Goal: Contribute content: Contribute content

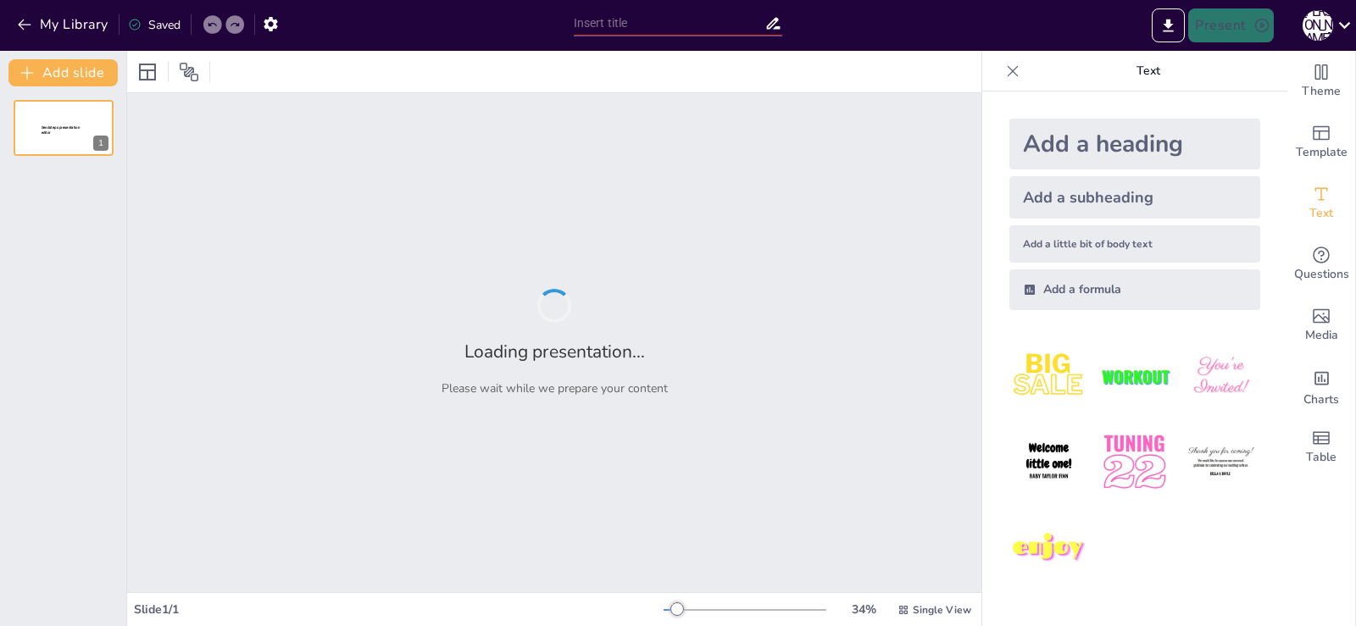
type input "Navigating [MEDICAL_DATA] with [DEMOGRAPHIC_DATA]: Strategies for Support and H…"
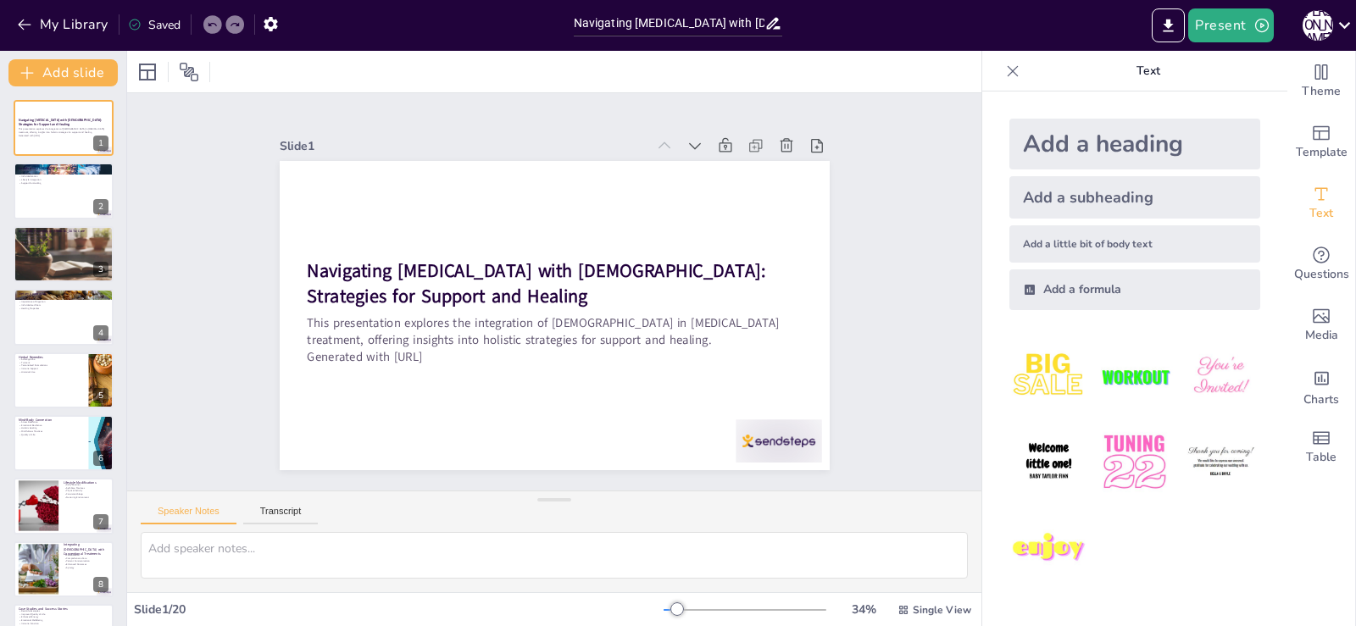
checkbox input "true"
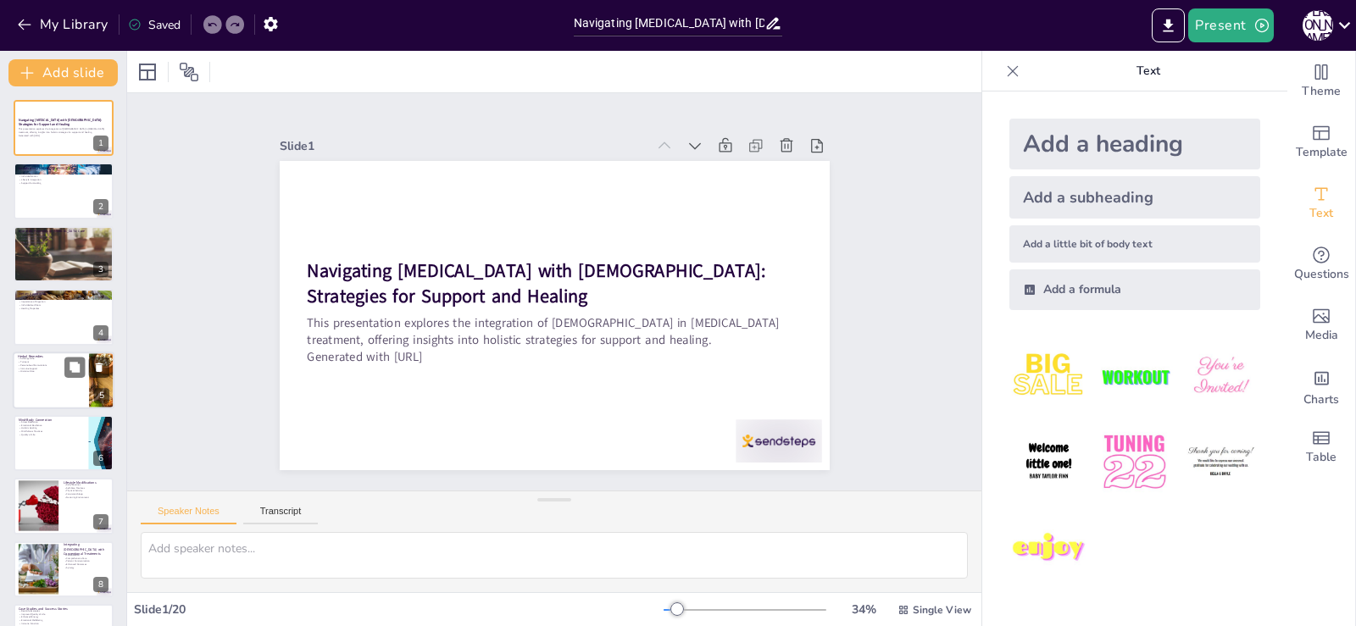
checkbox input "true"
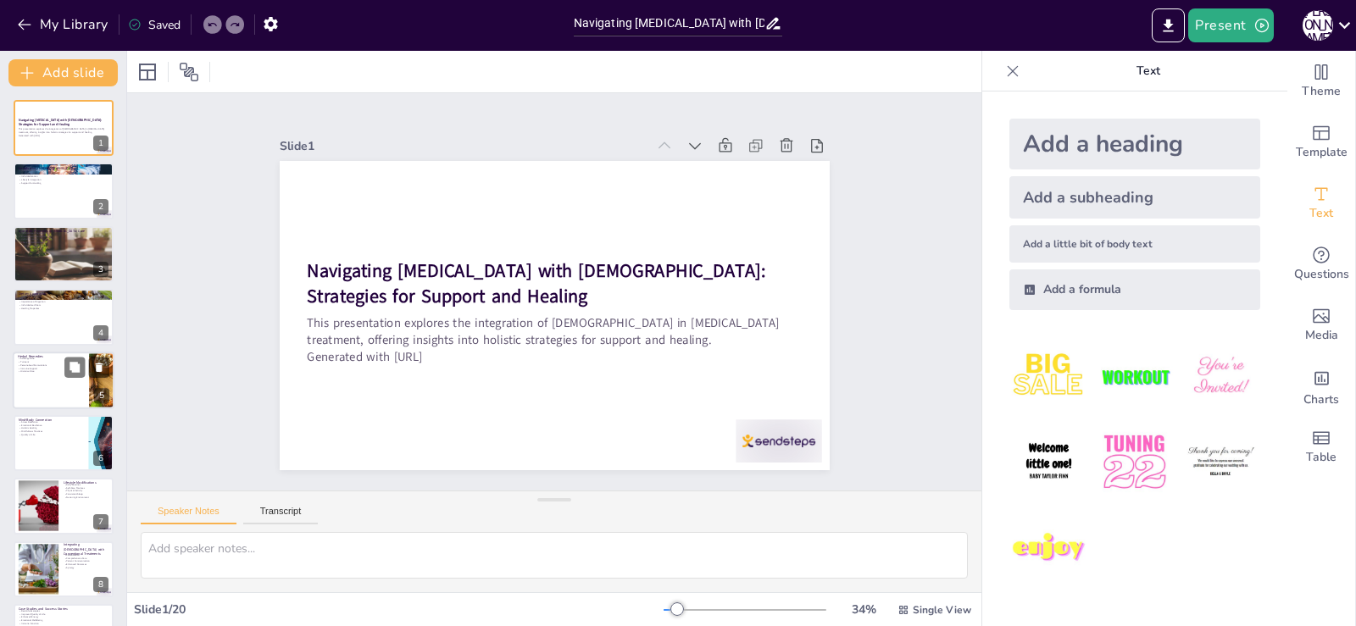
checkbox input "true"
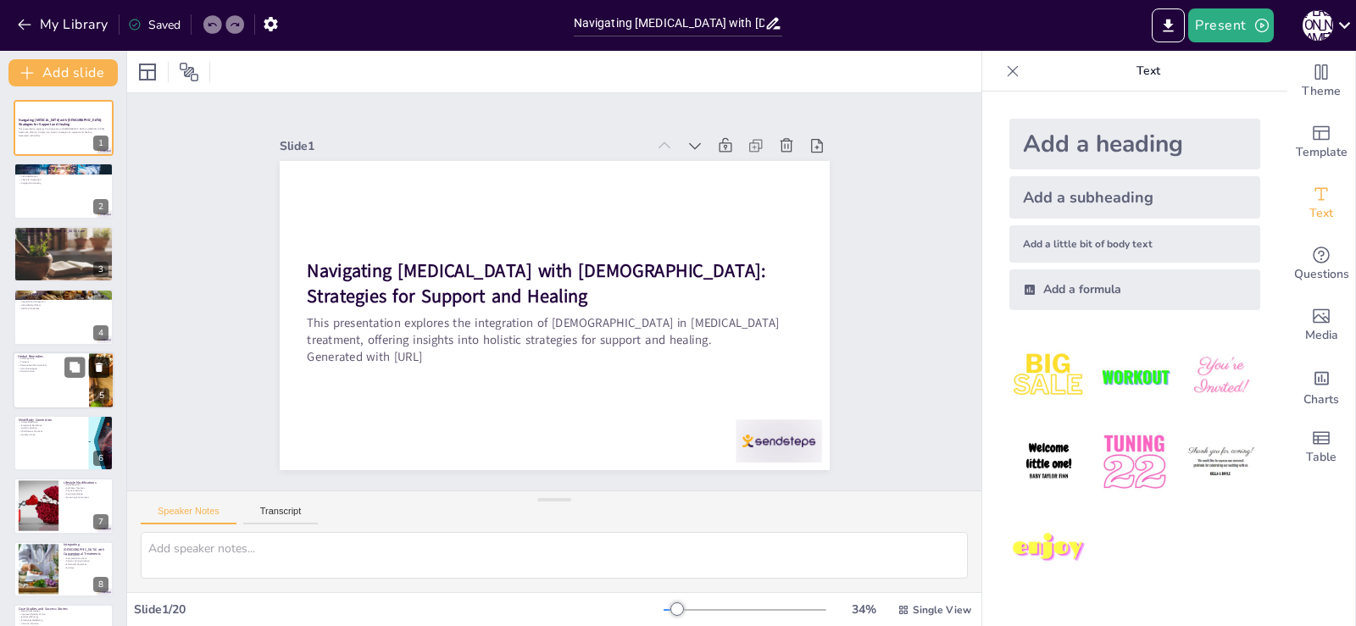
checkbox input "true"
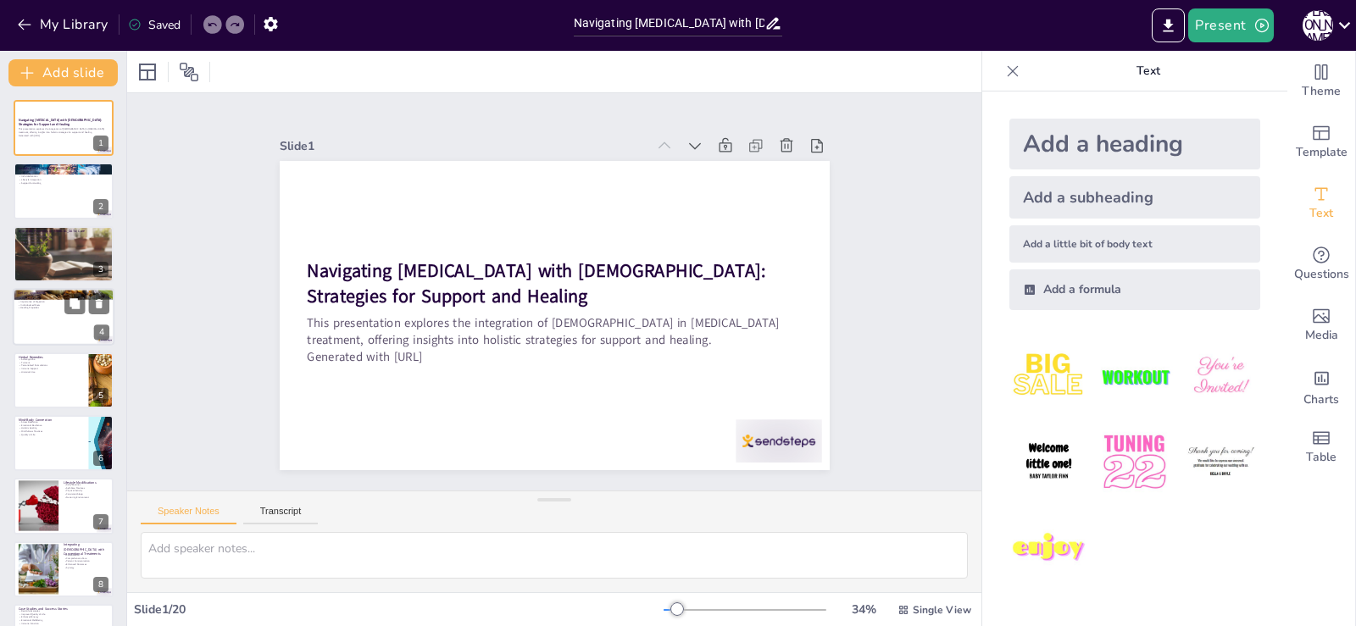
checkbox input "true"
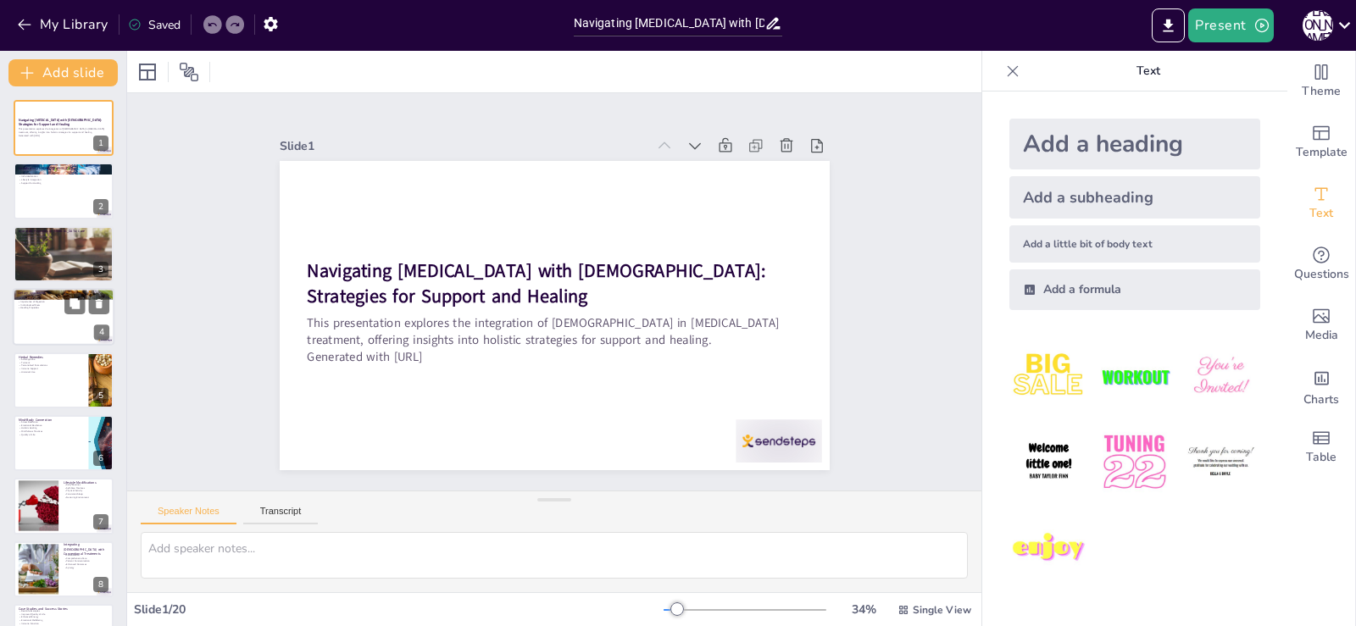
checkbox input "true"
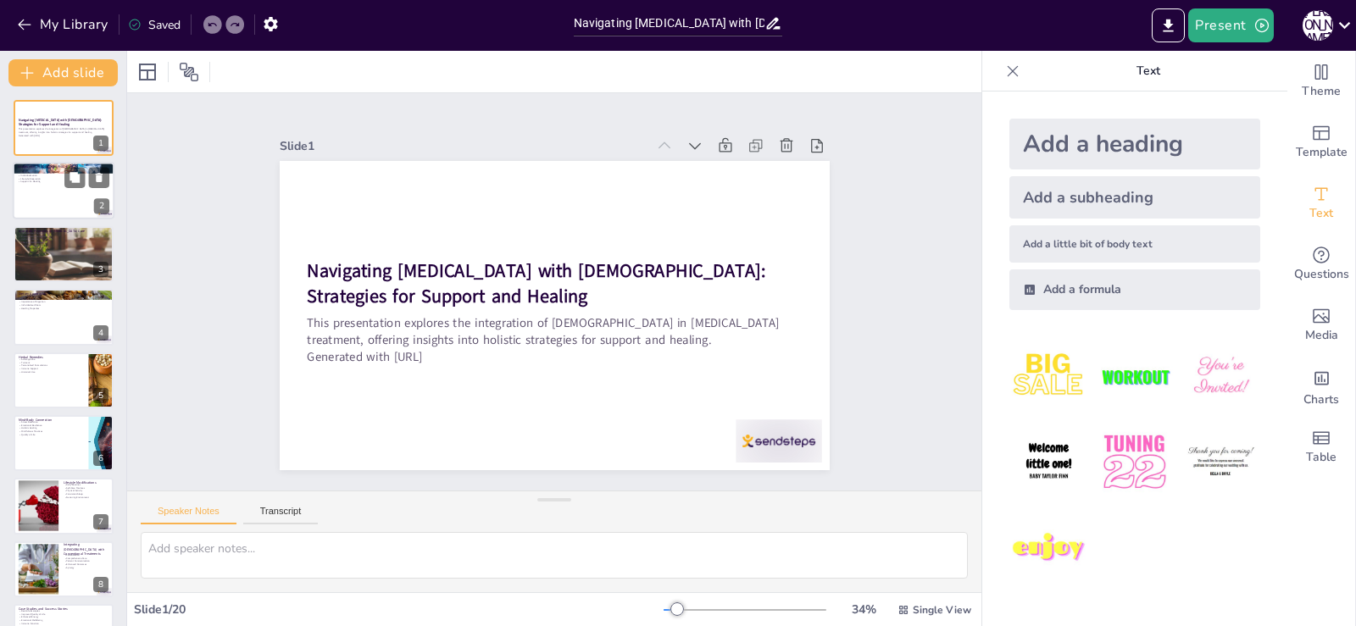
checkbox input "true"
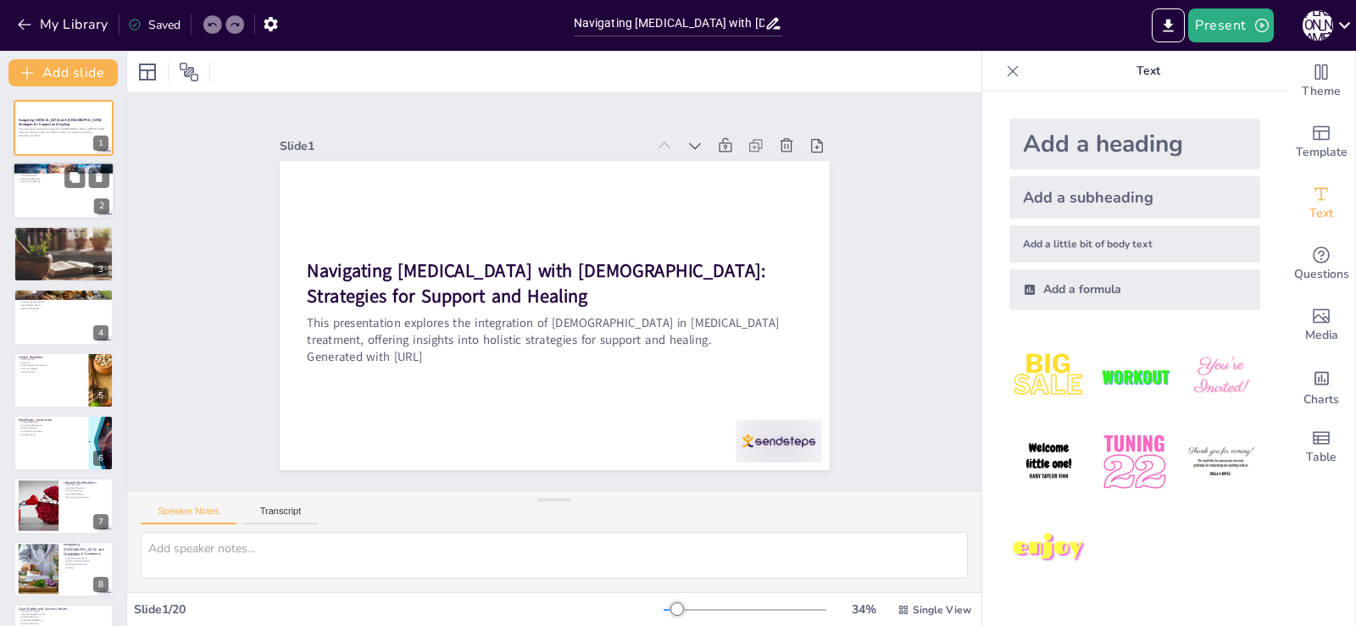
checkbox input "true"
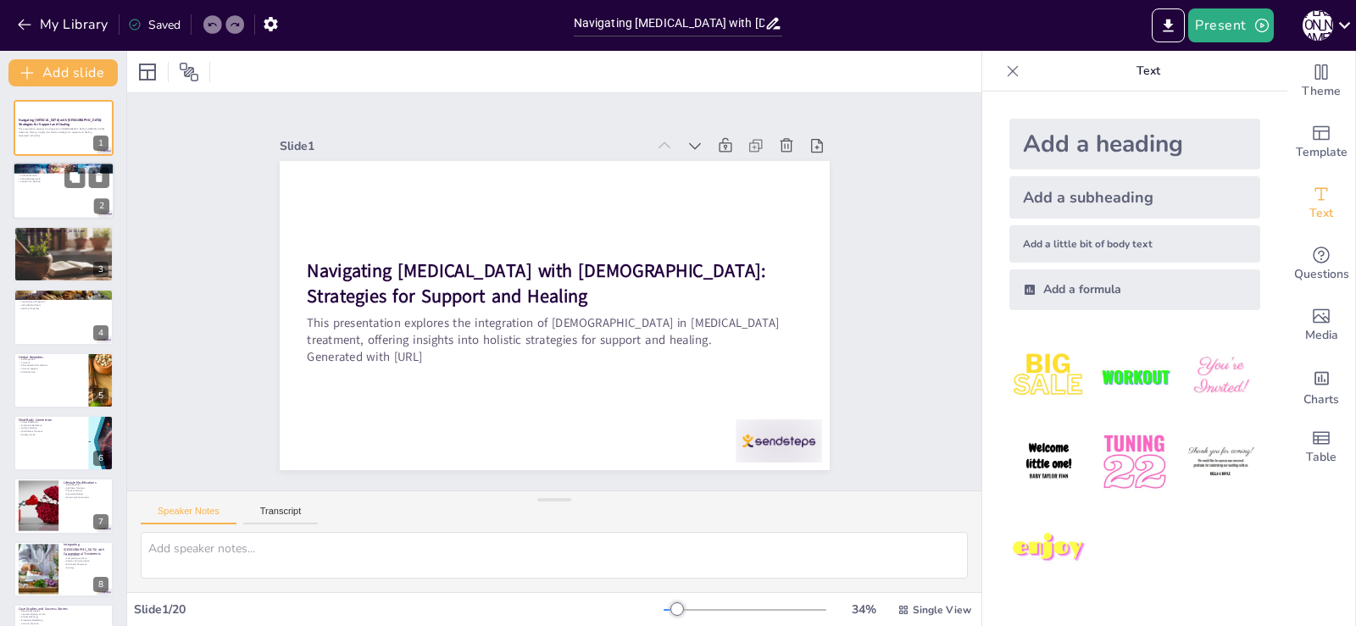
checkbox input "true"
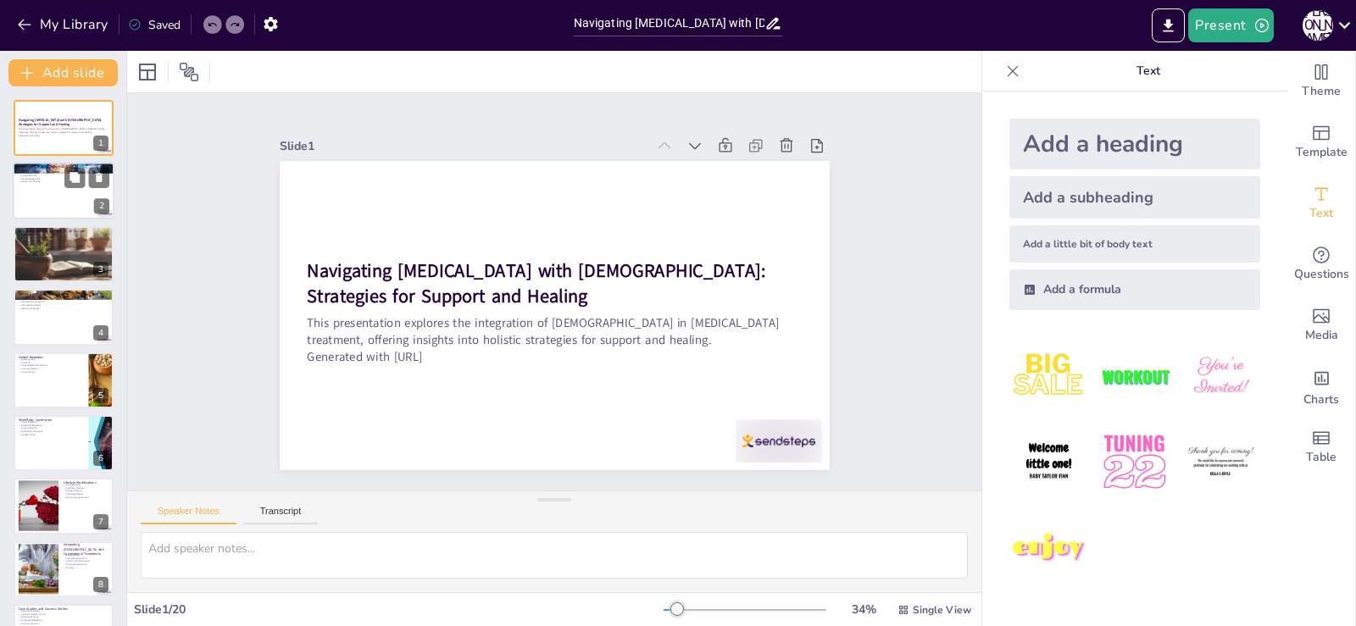
checkbox input "true"
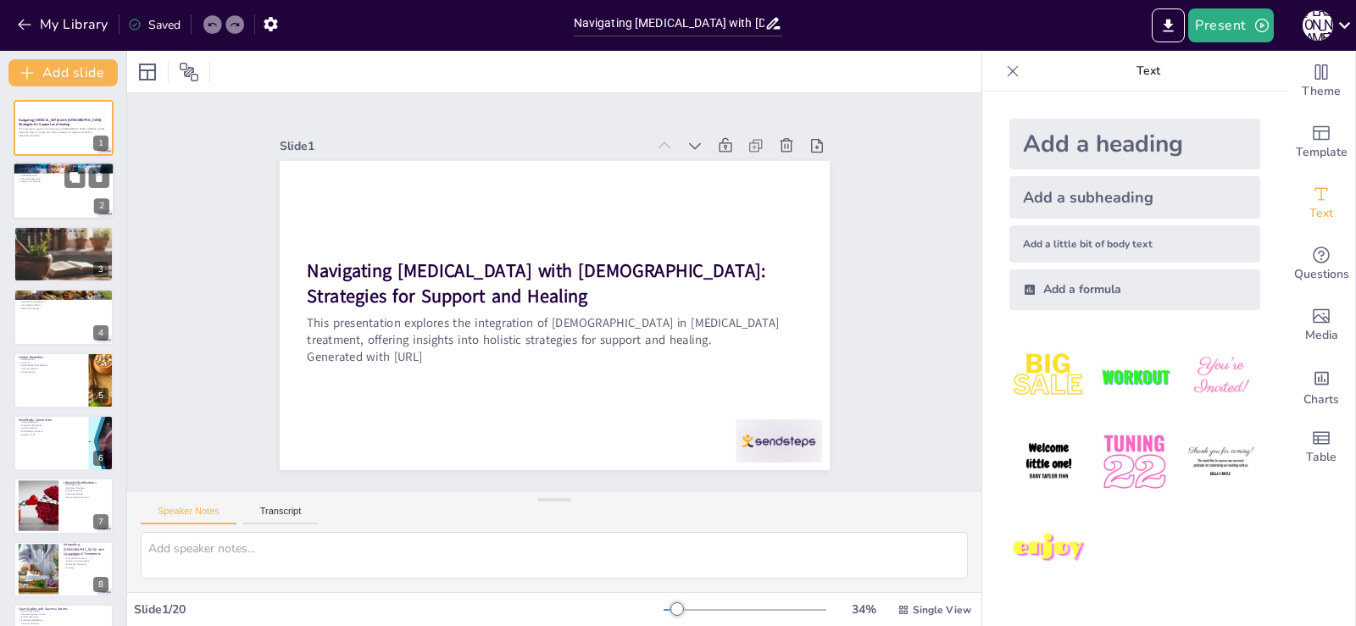
checkbox input "true"
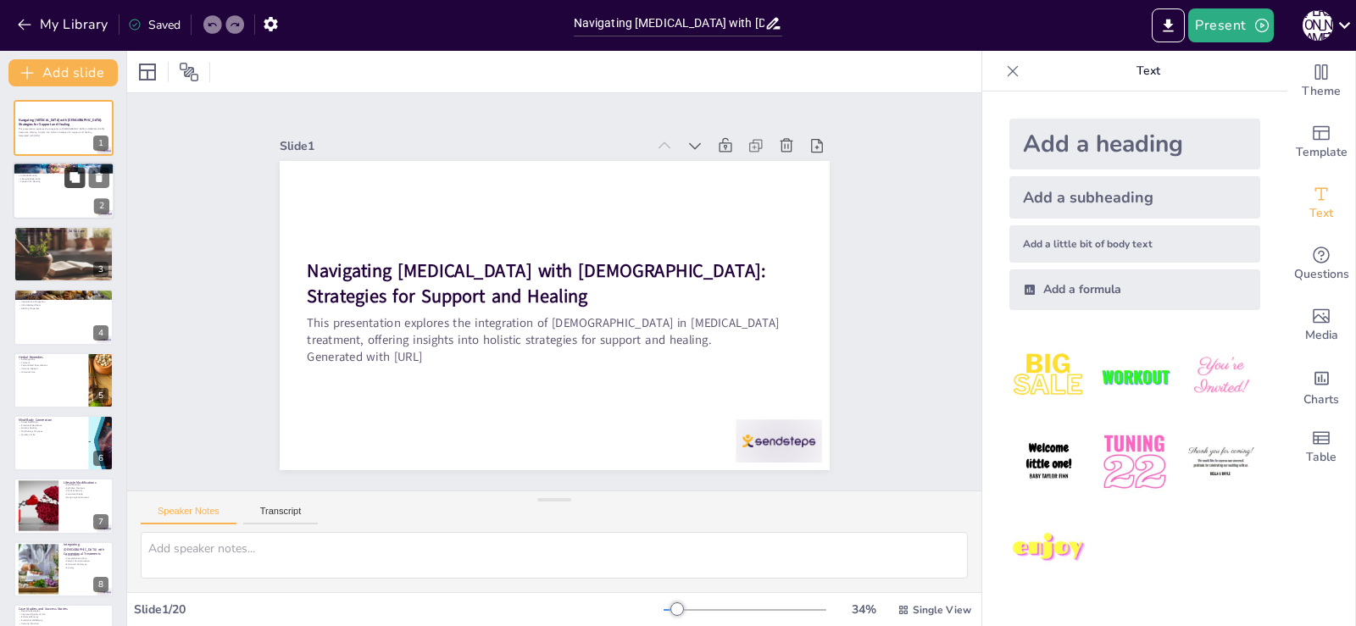
checkbox input "true"
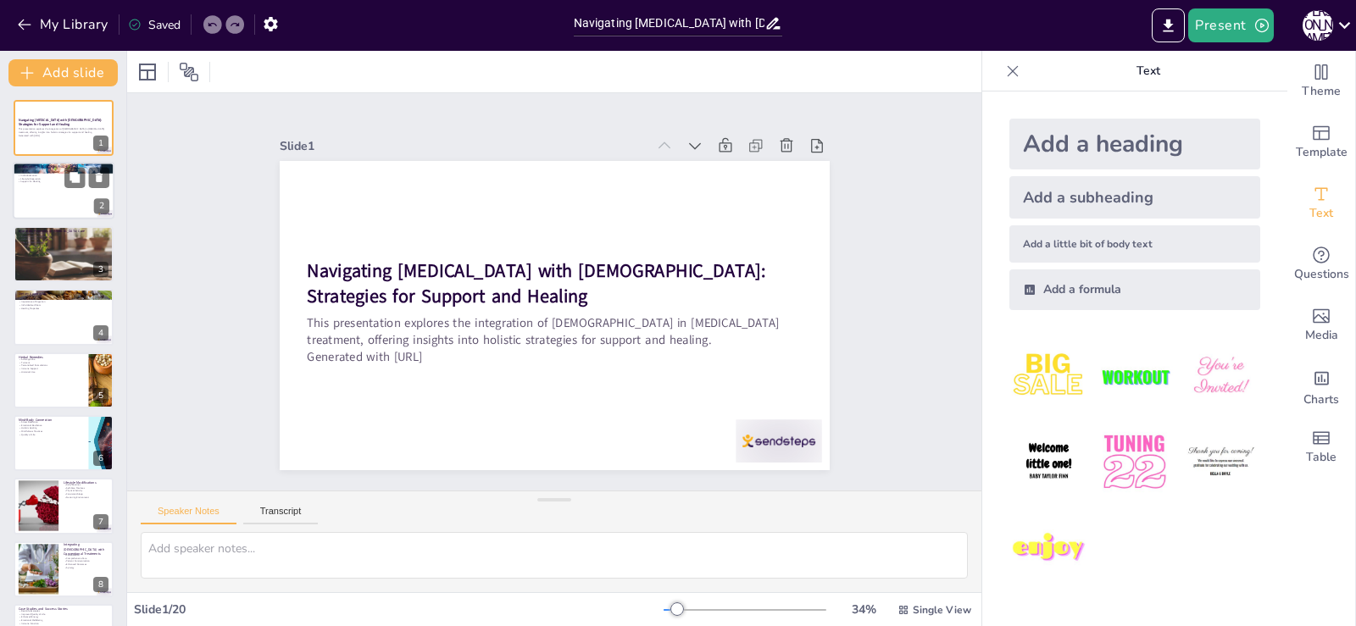
checkbox input "true"
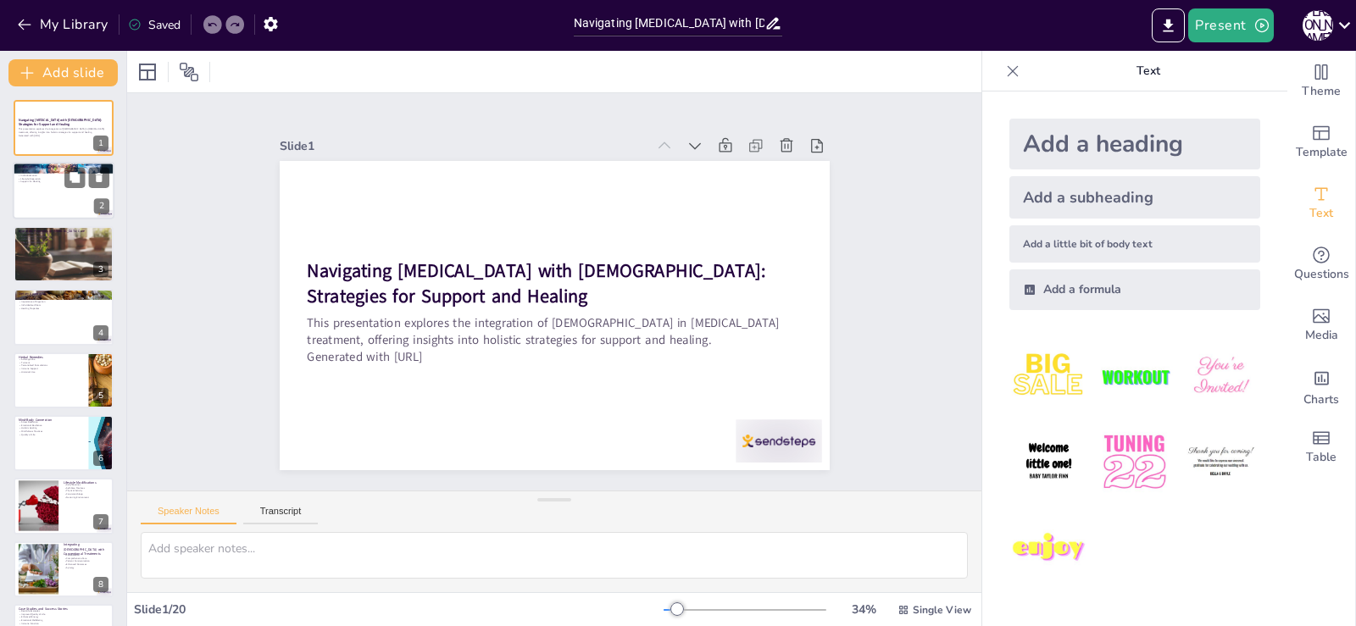
click at [56, 183] on p "Support for Healing" at bounding box center [64, 181] width 92 height 3
type textarea "[DEMOGRAPHIC_DATA] has its roots in ancient Indian civilization, making it one …"
checkbox input "true"
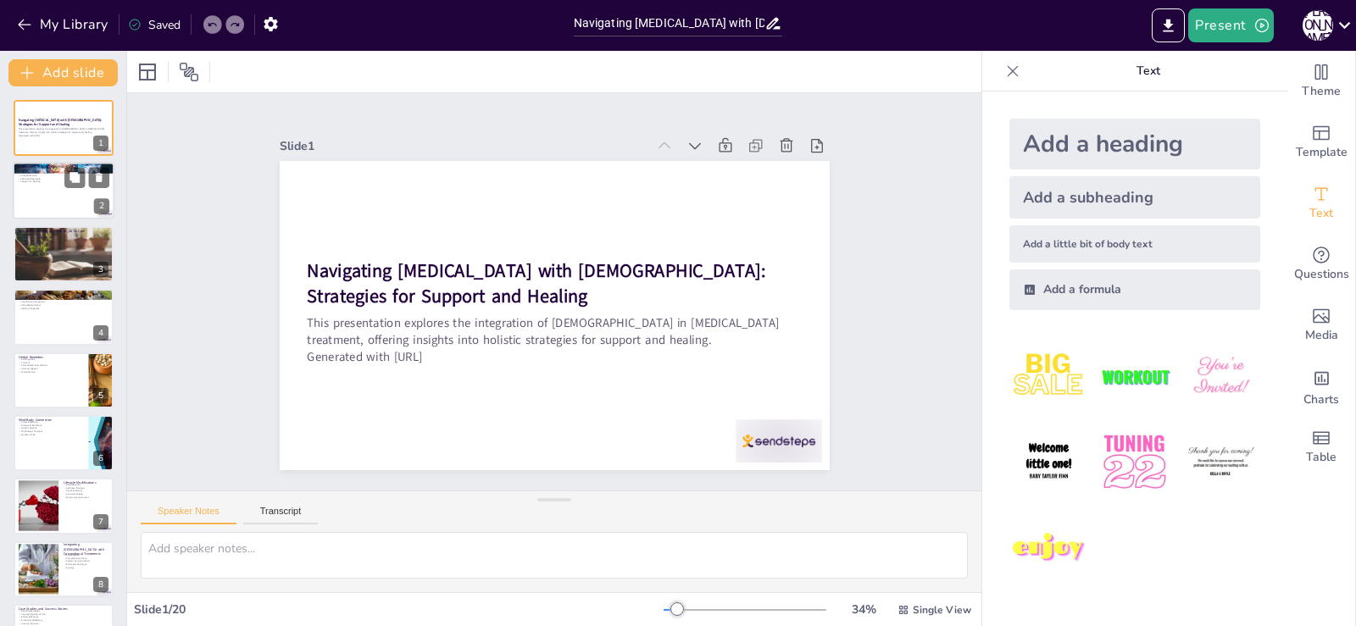
checkbox input "true"
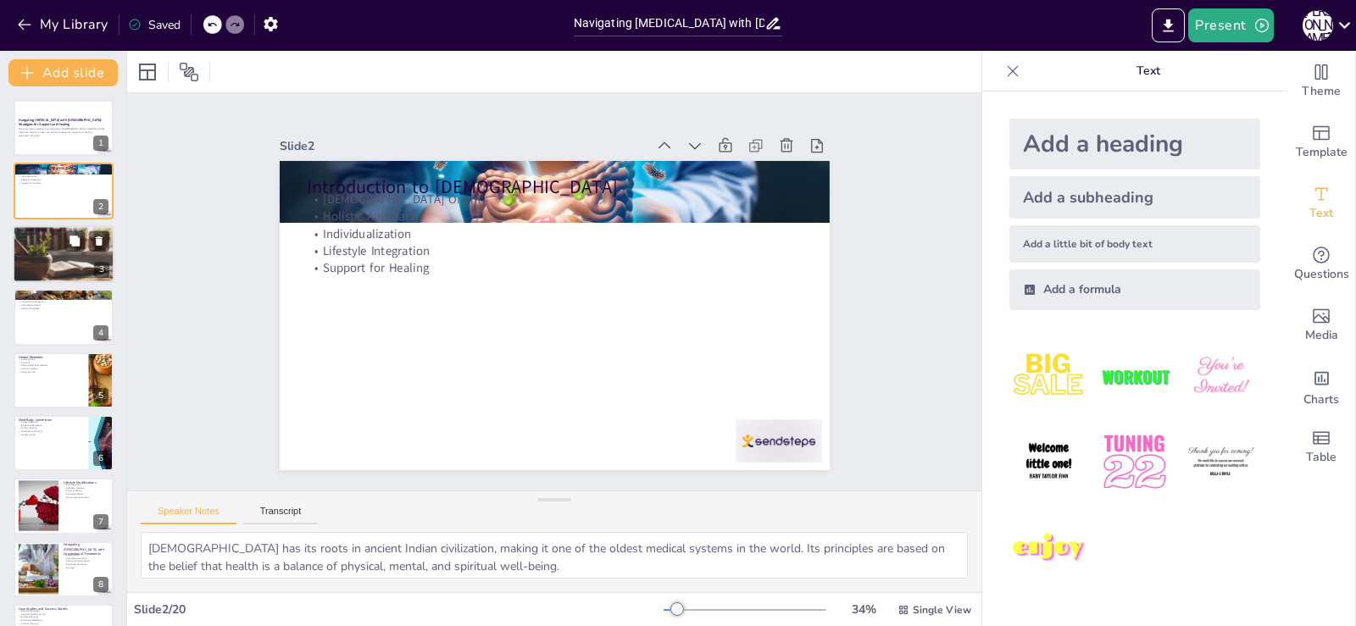
checkbox input "true"
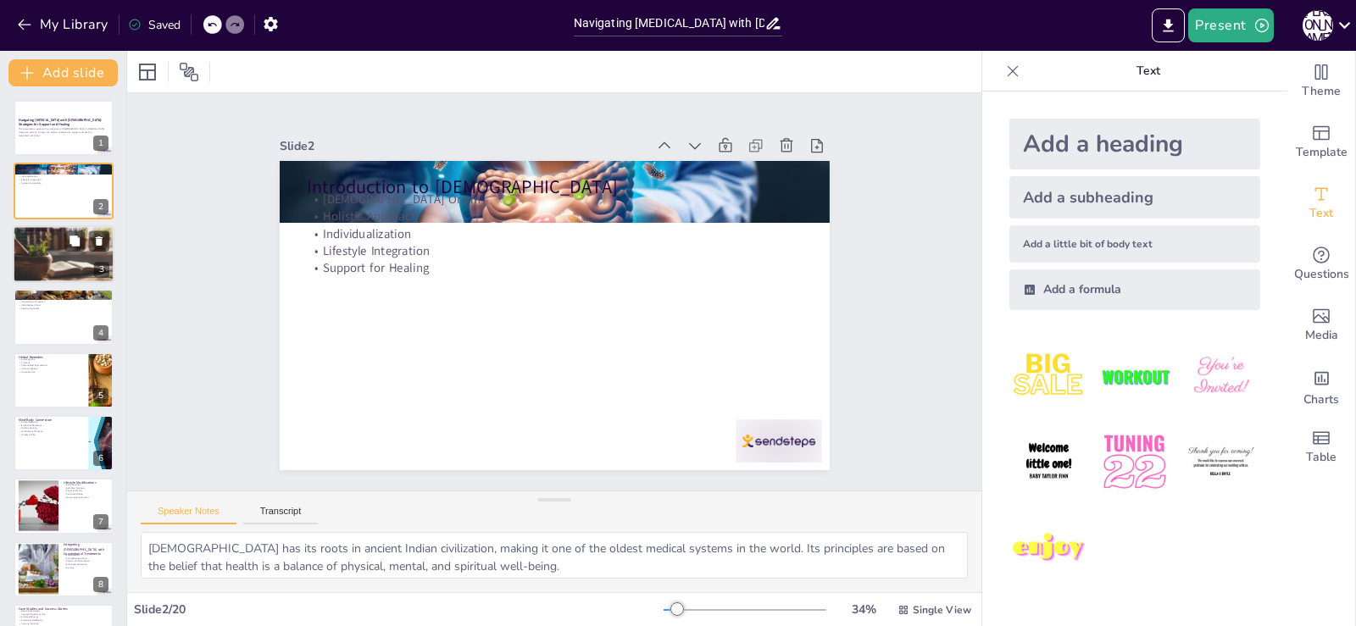
checkbox input "true"
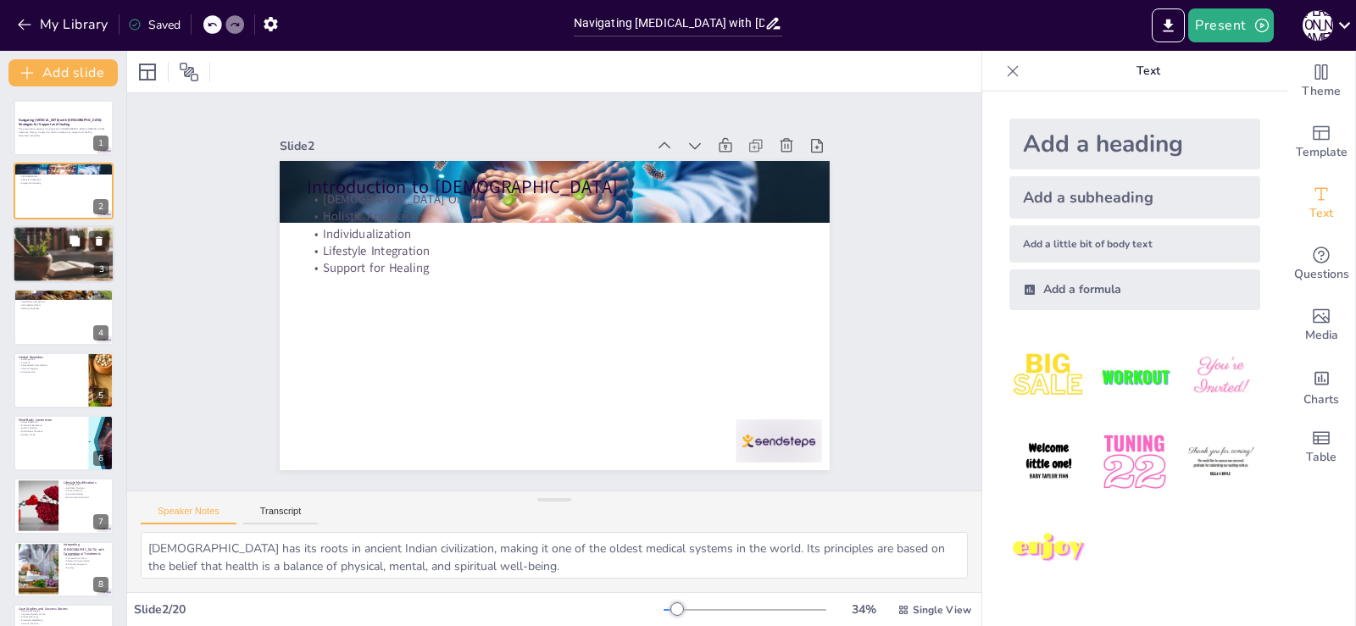
checkbox input "true"
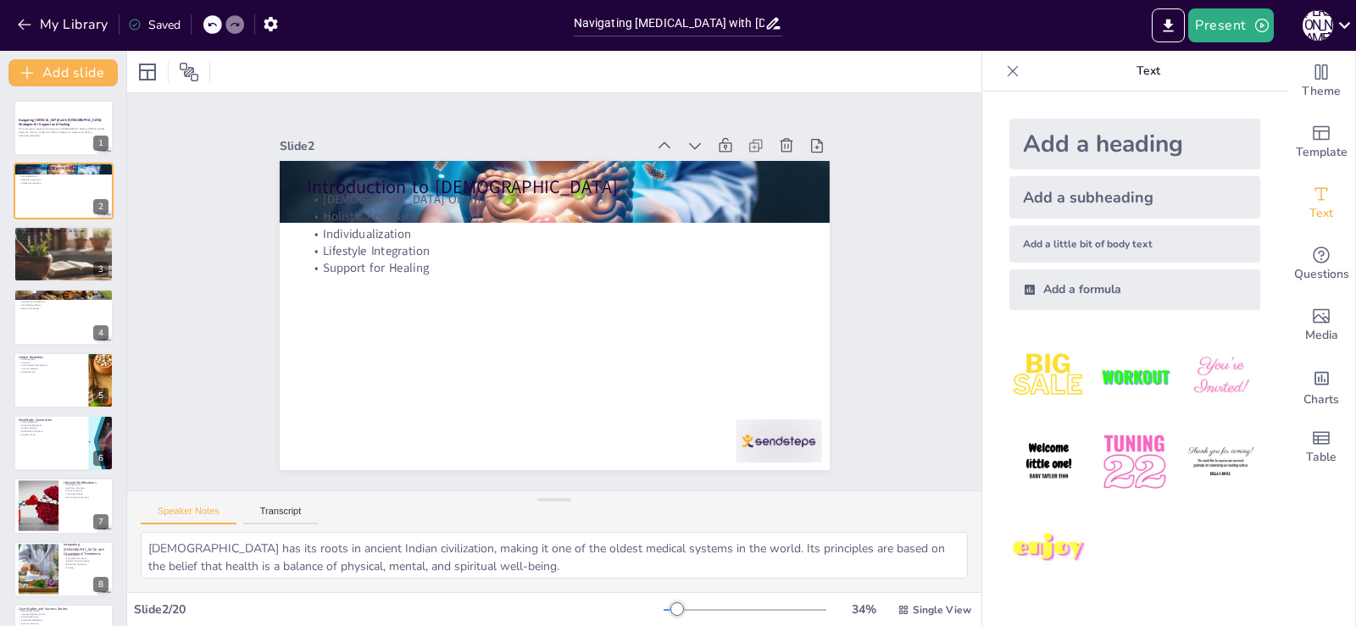
checkbox input "true"
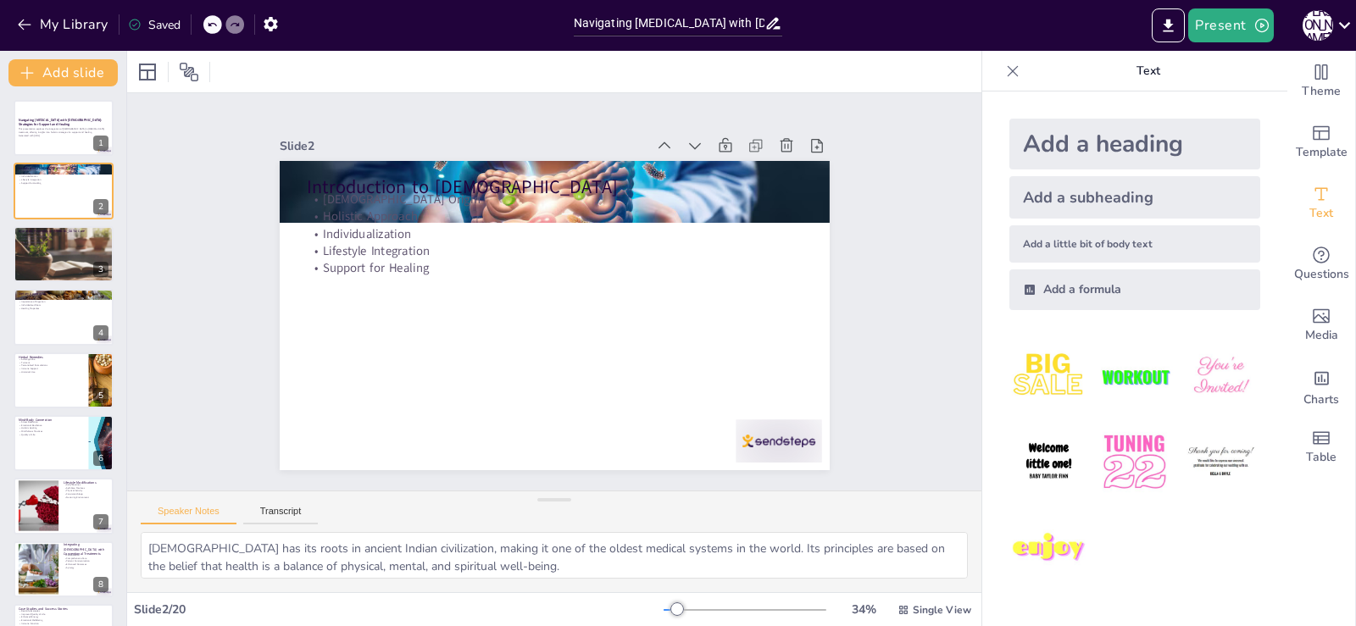
checkbox input "true"
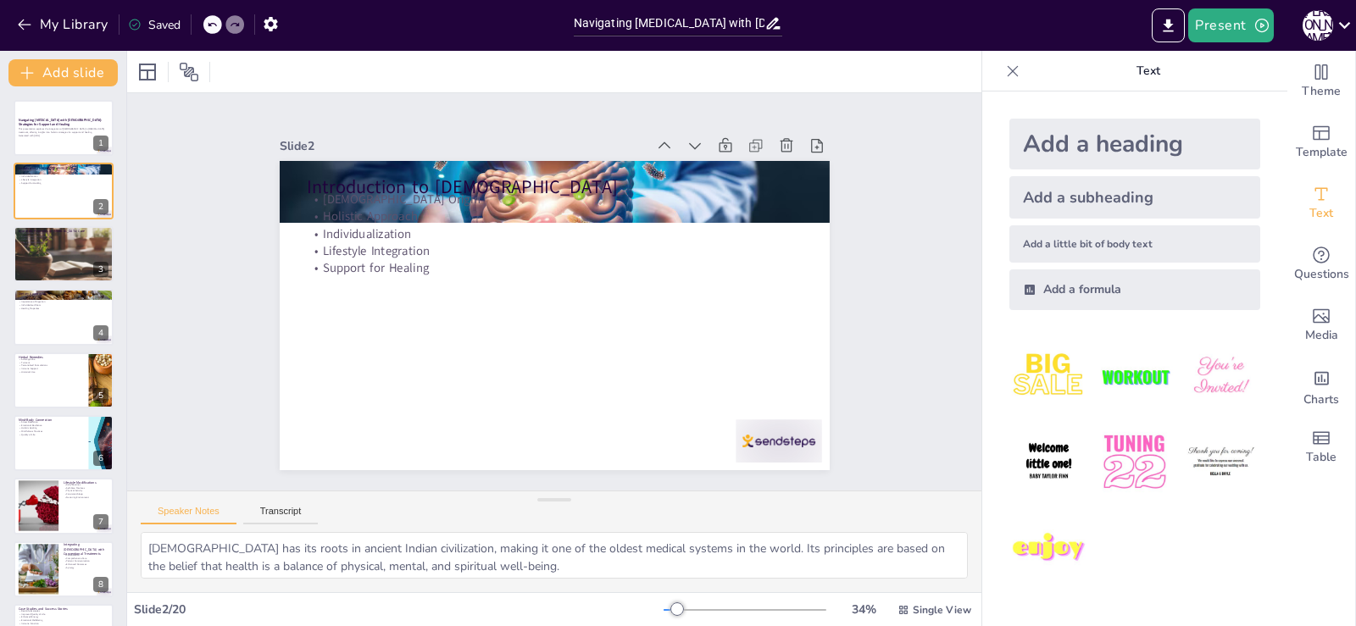
checkbox input "true"
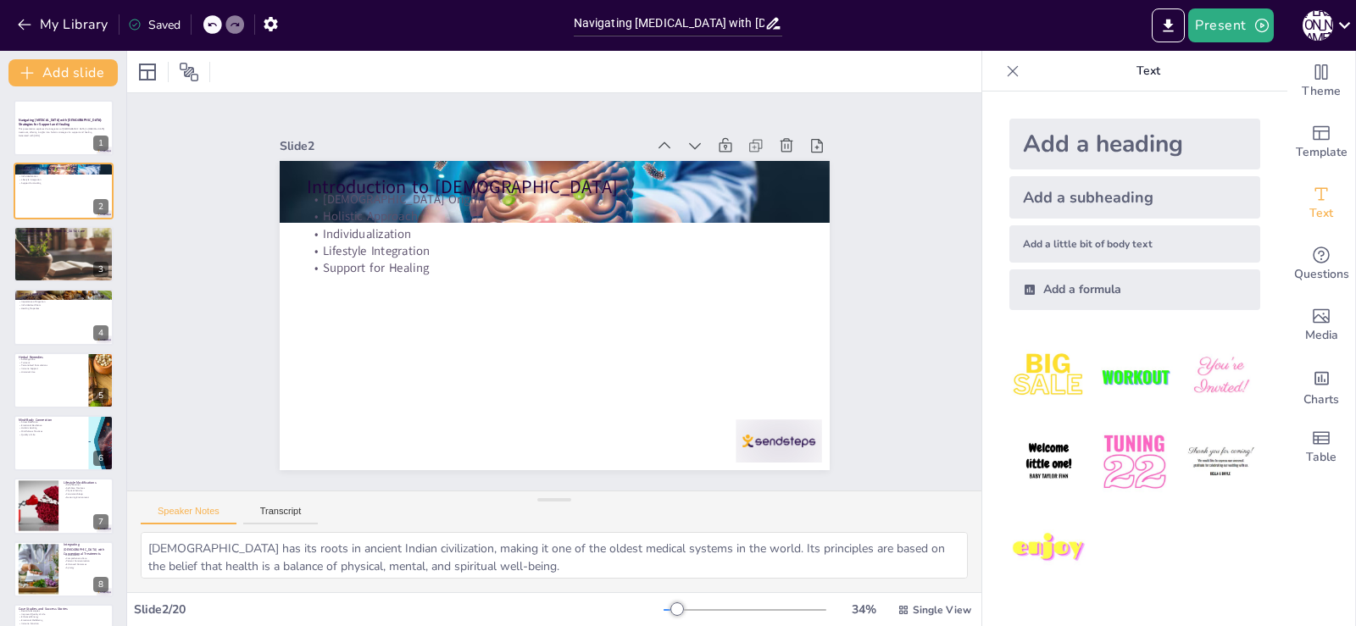
checkbox input "true"
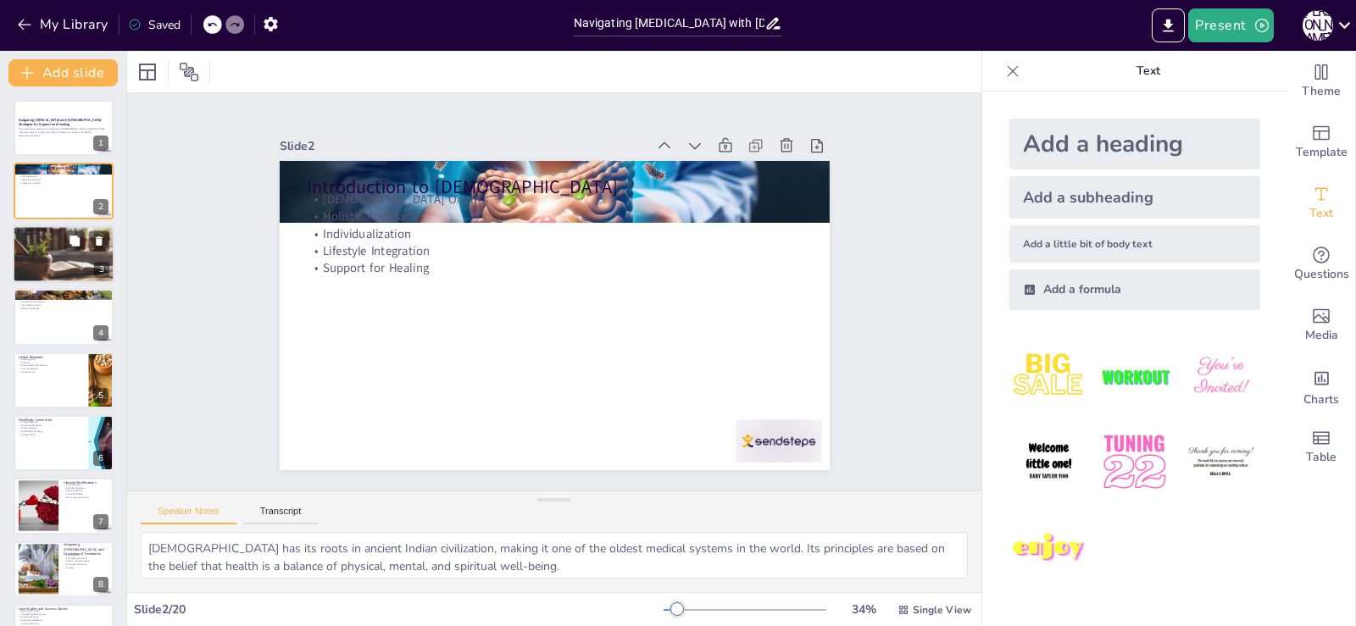
checkbox input "true"
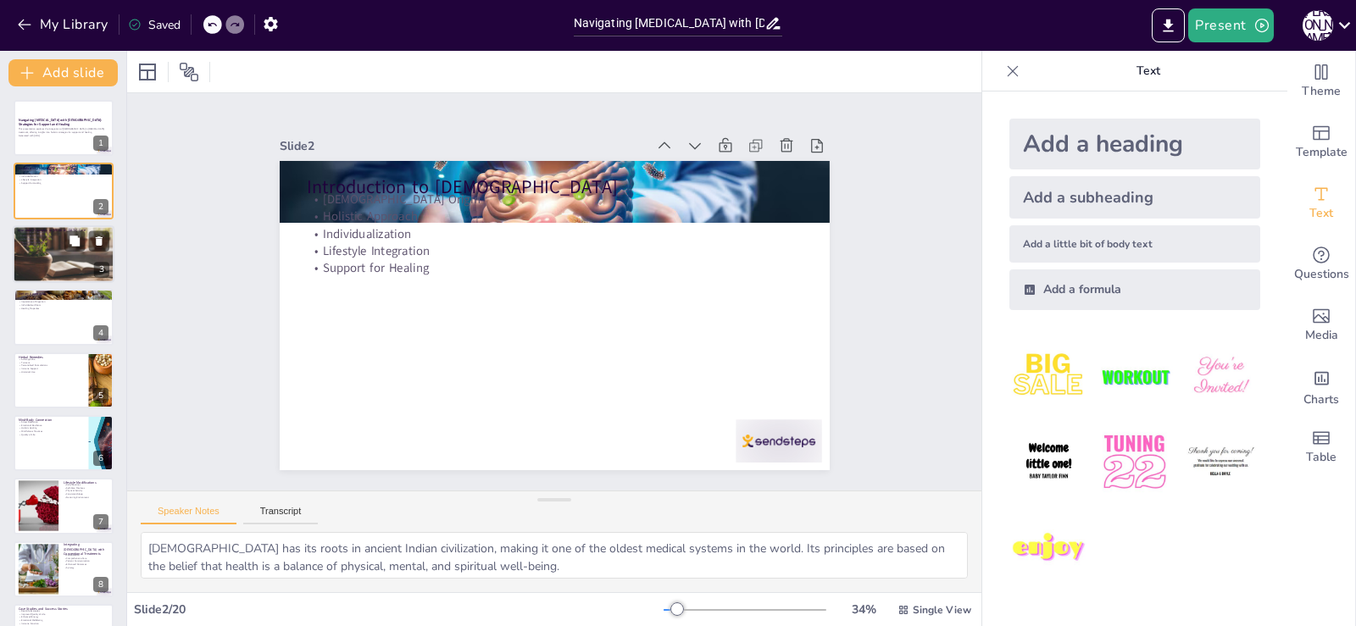
checkbox input "true"
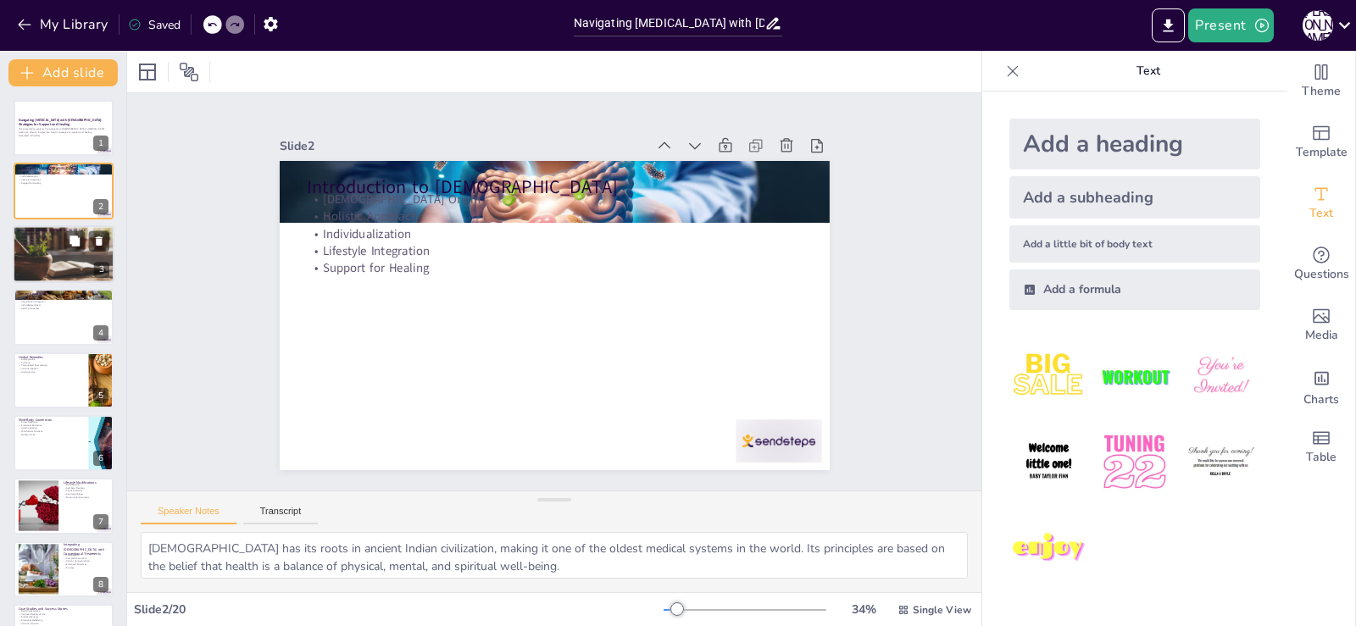
click at [39, 257] on div at bounding box center [64, 254] width 102 height 61
type textarea "The emphasis on individualized treatment in [DEMOGRAPHIC_DATA] allows for a mor…"
checkbox input "true"
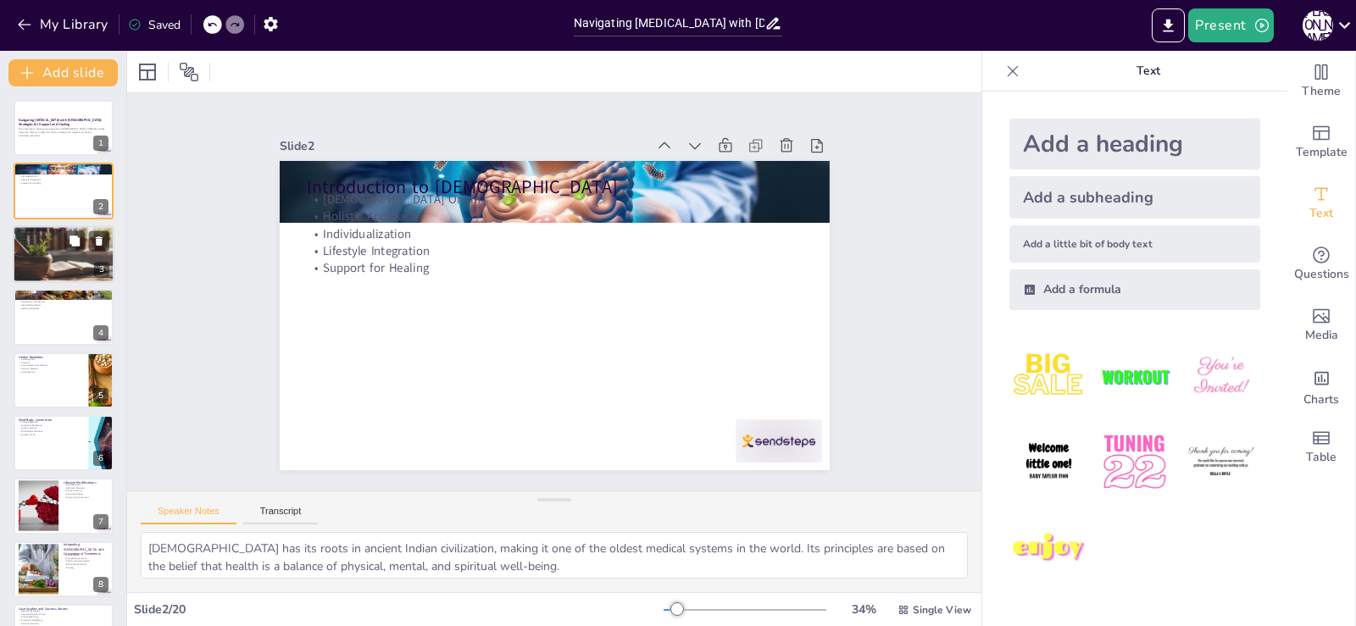
checkbox input "true"
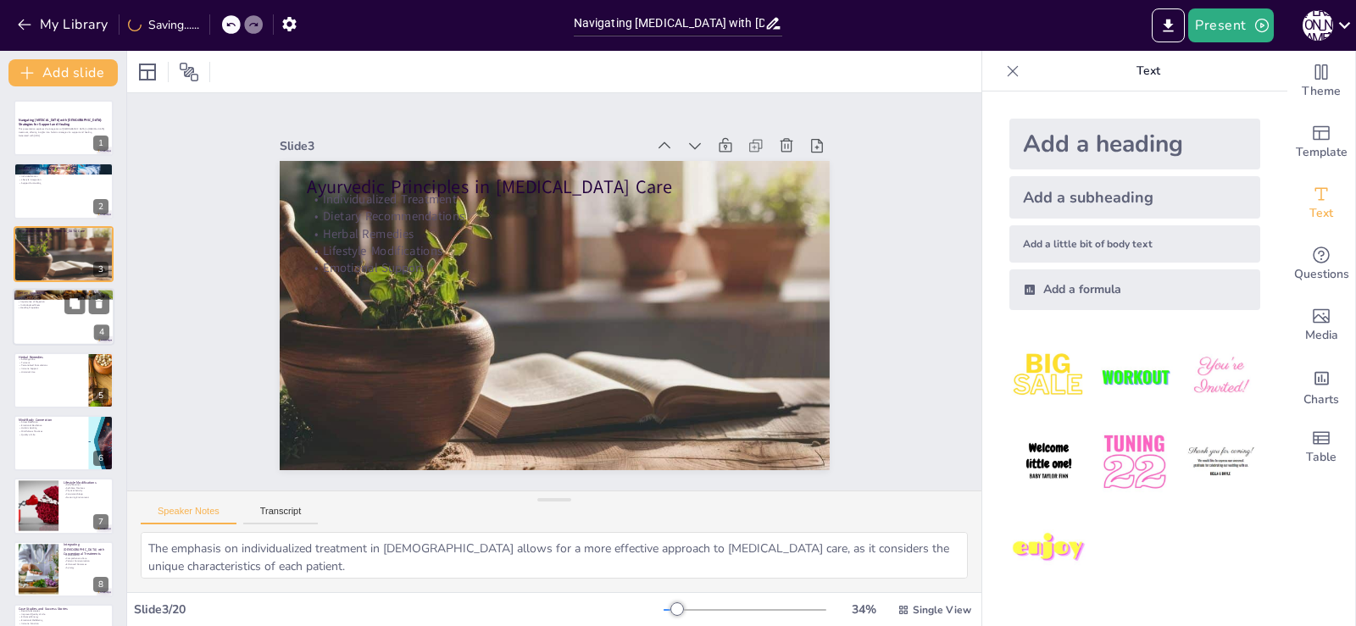
checkbox input "true"
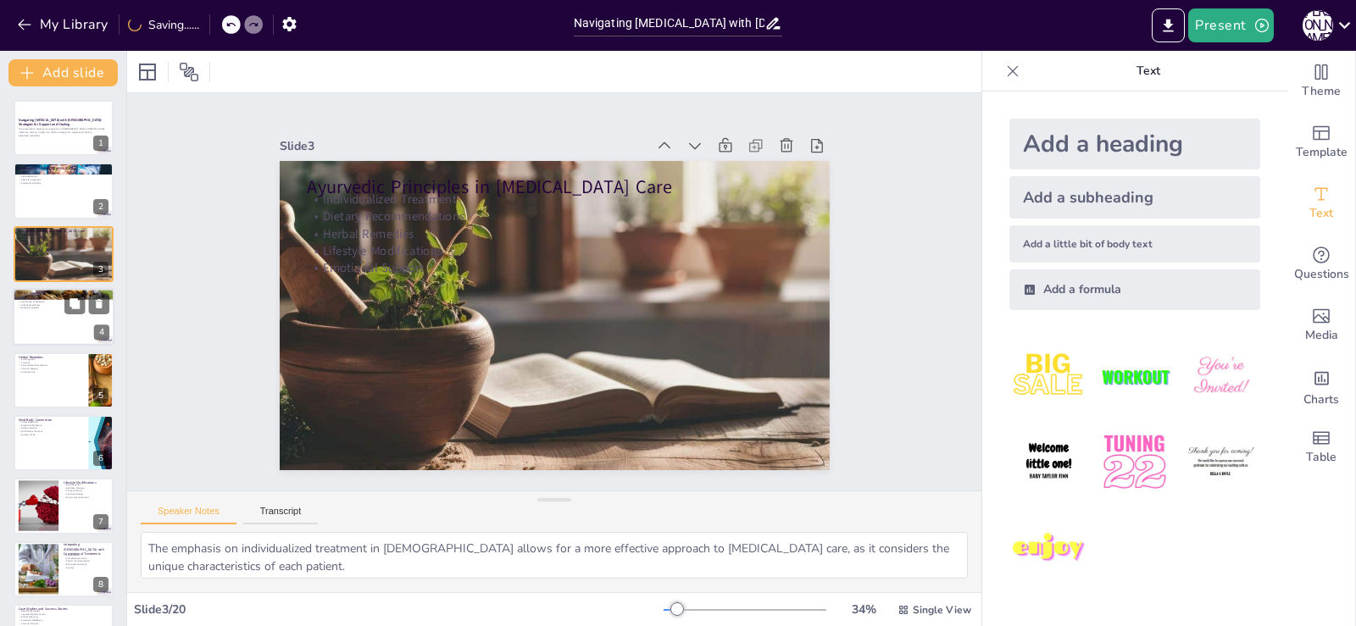
click at [27, 320] on div at bounding box center [64, 317] width 102 height 58
type textarea "Balancing the doshas through diet is fundamental in [DEMOGRAPHIC_DATA], ensurin…"
checkbox input "true"
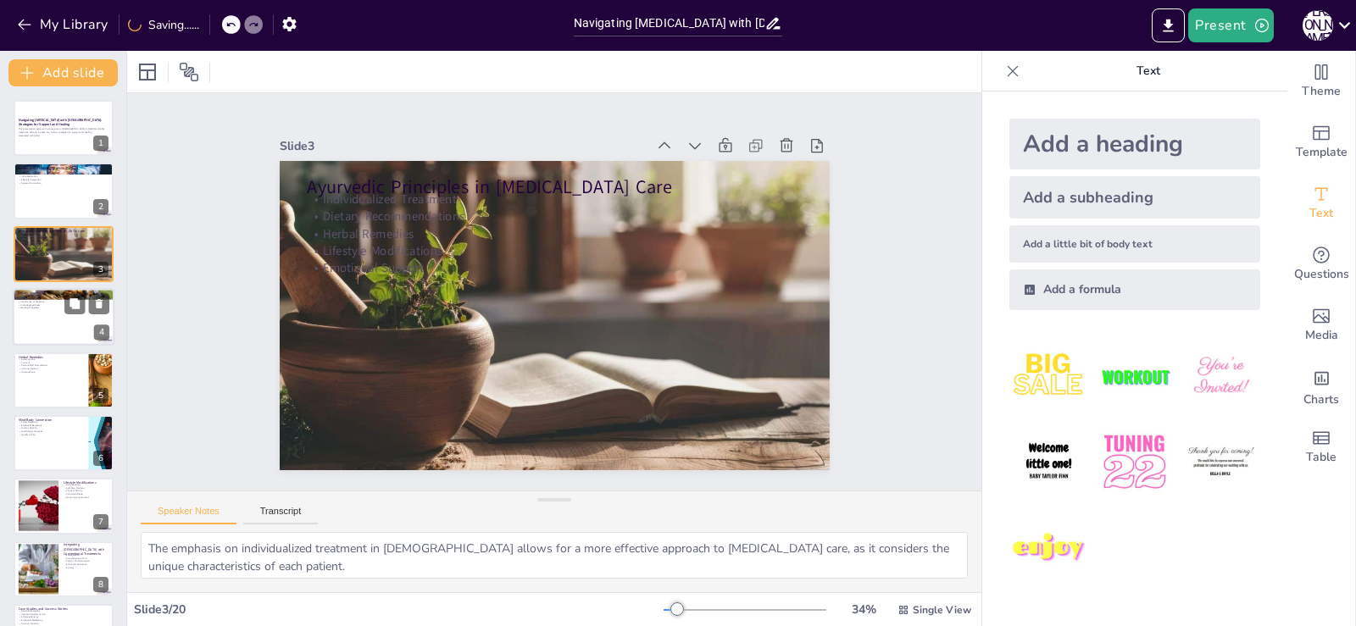
checkbox input "true"
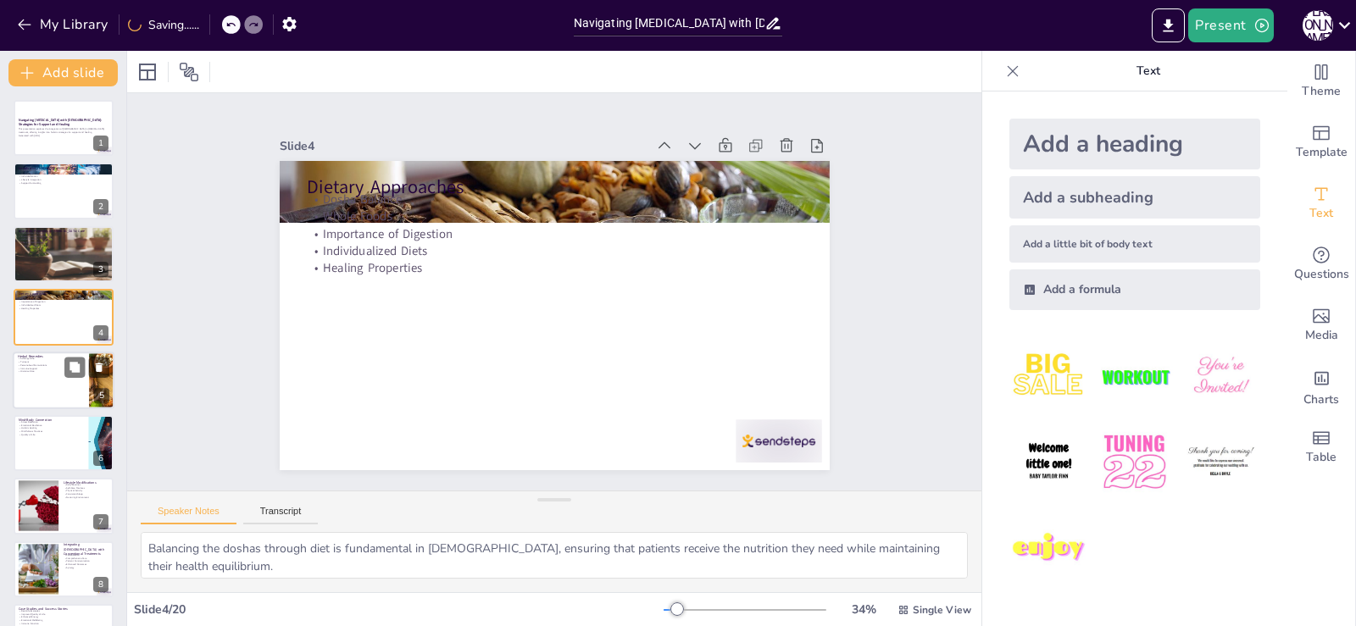
checkbox input "true"
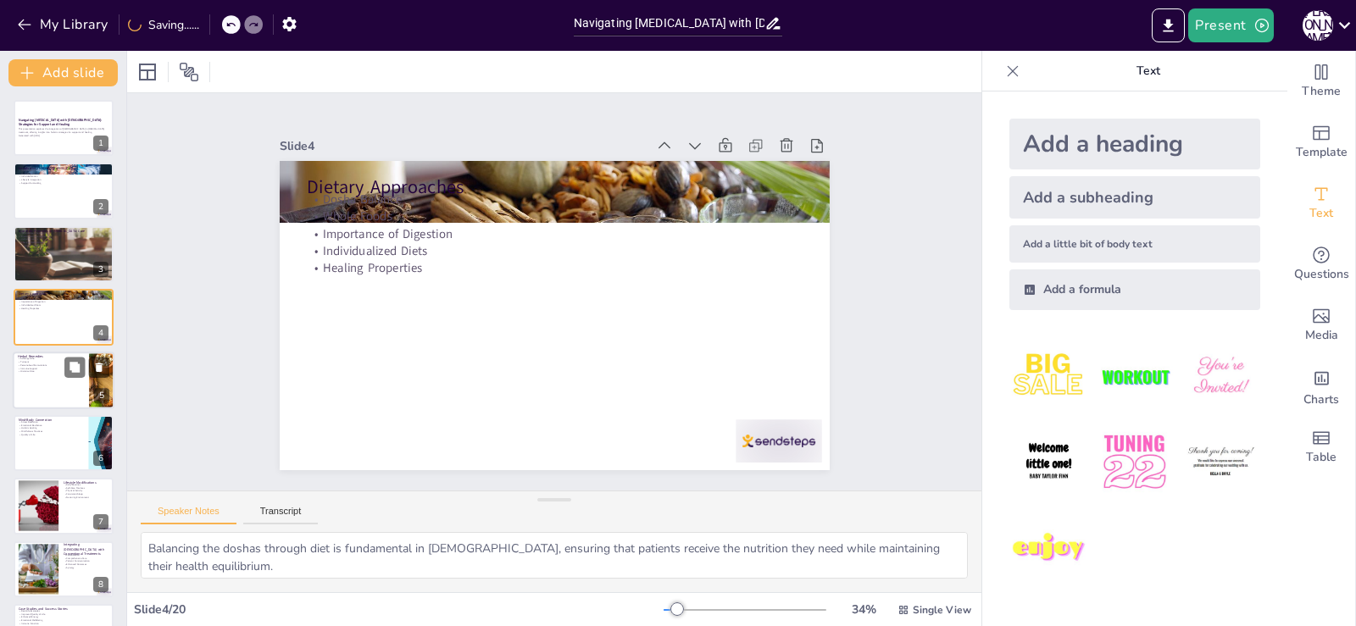
checkbox input "true"
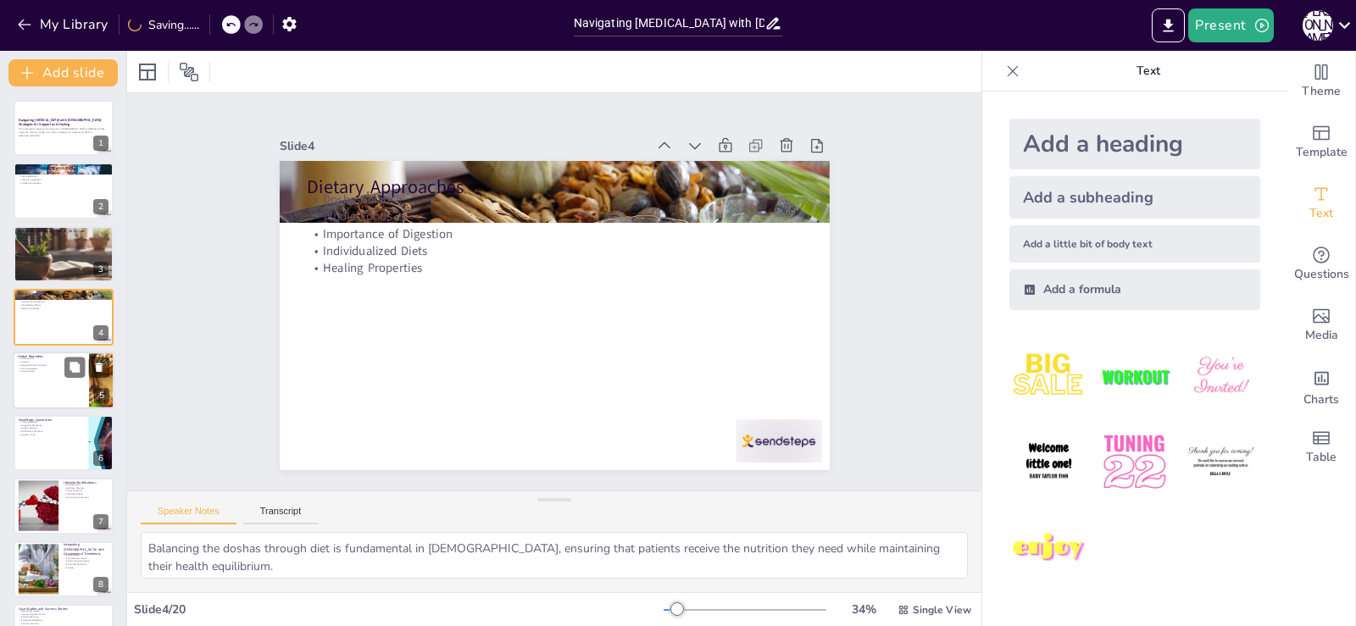
checkbox input "true"
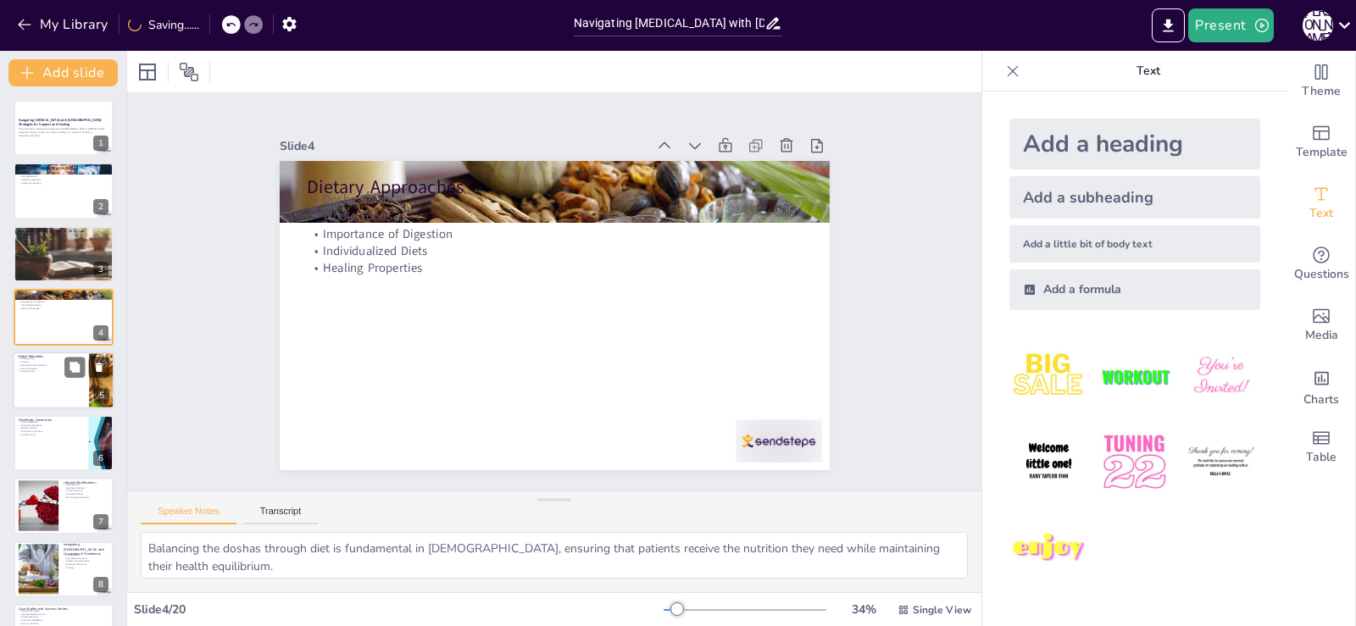
click at [21, 360] on p "Turmeric" at bounding box center [51, 361] width 66 height 3
type textarea "Ashwagandha is widely recognized for its [MEDICAL_DATA] properties, helping the…"
checkbox input "true"
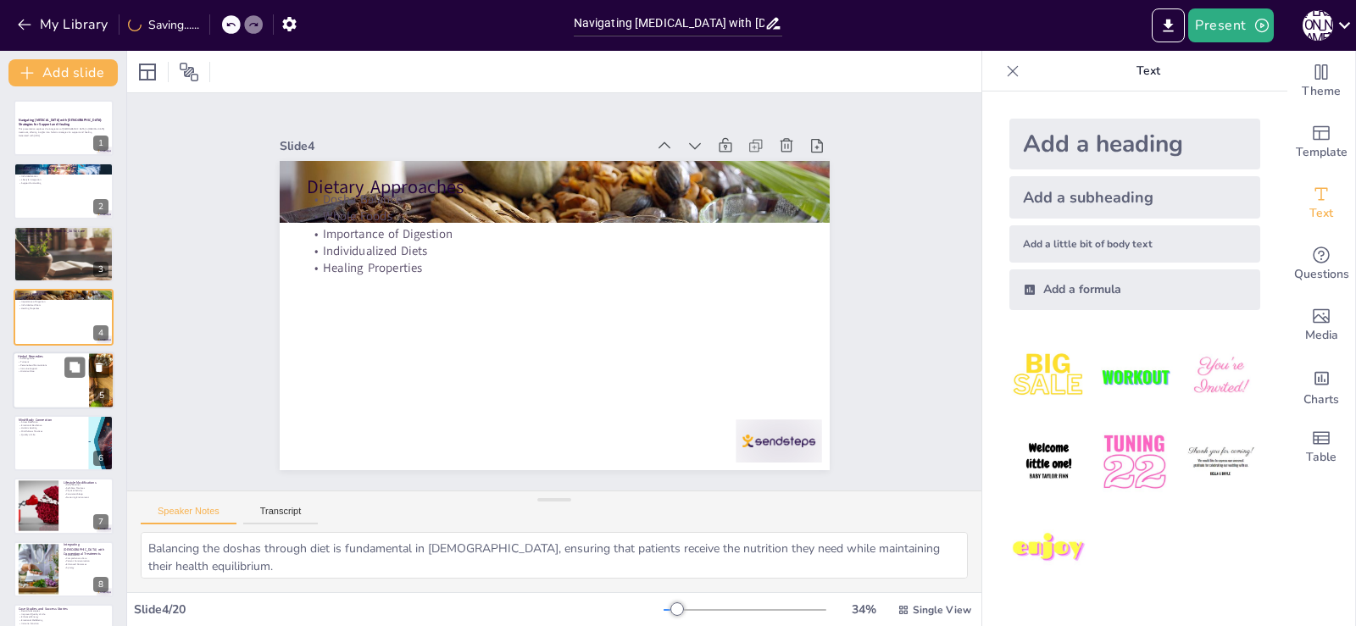
checkbox input "true"
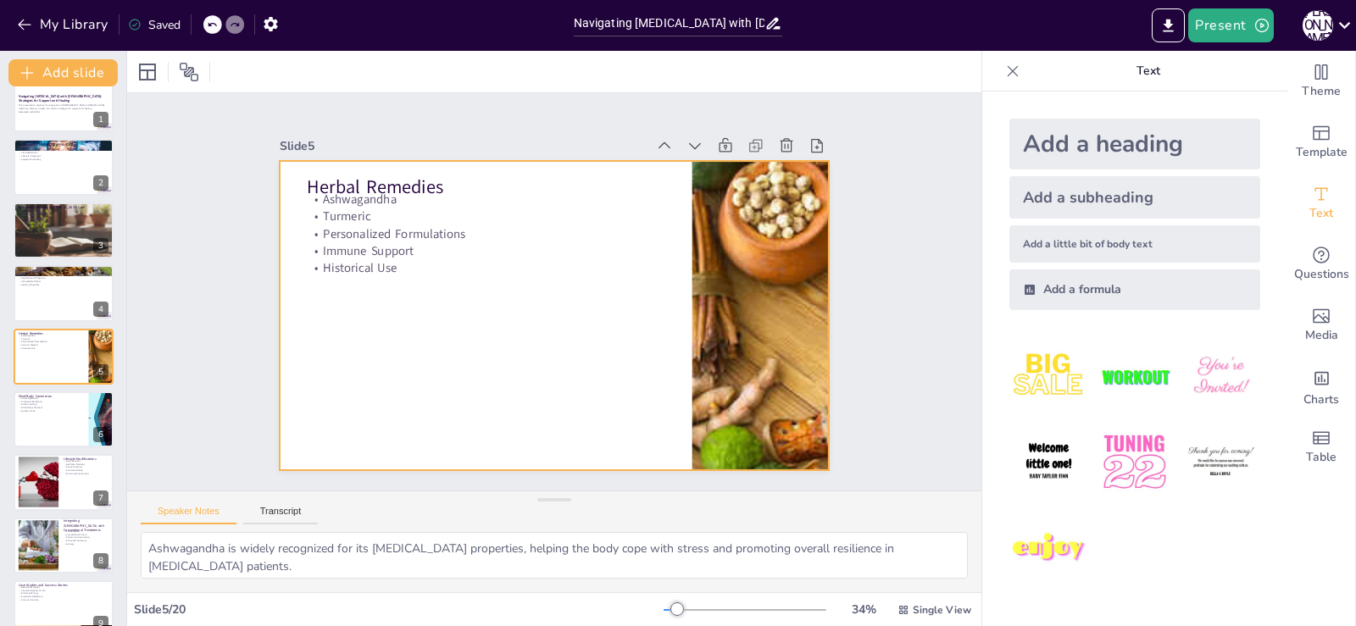
checkbox input "true"
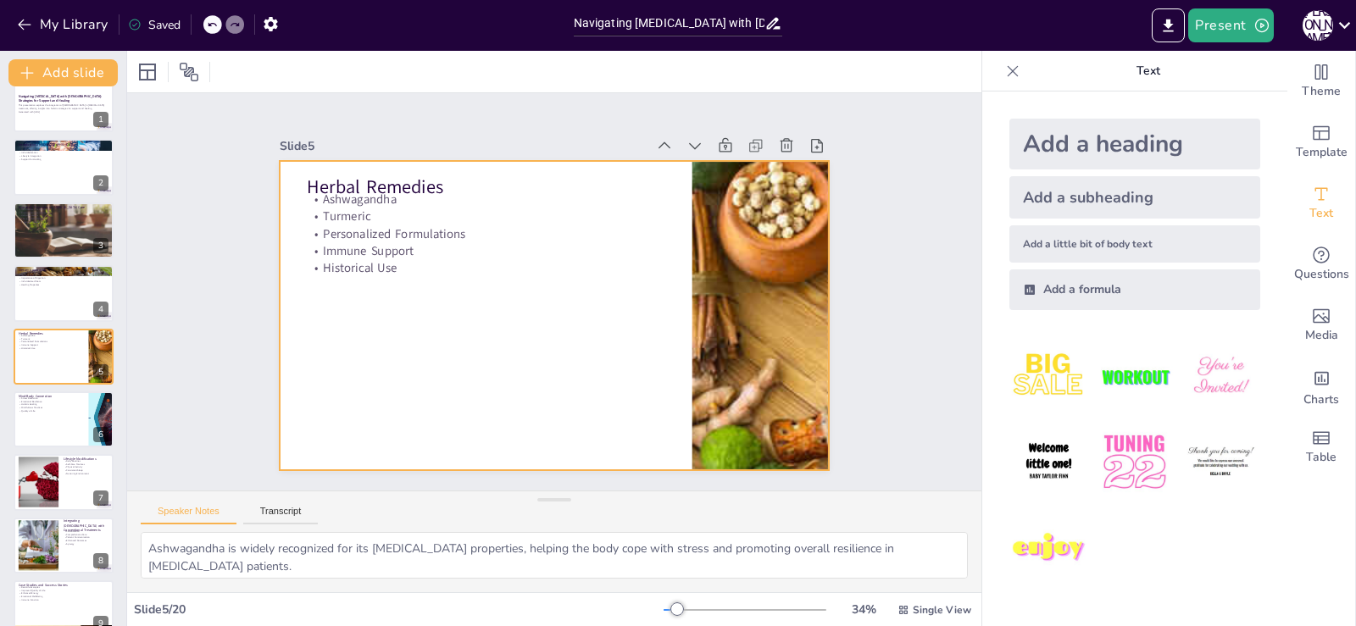
checkbox input "true"
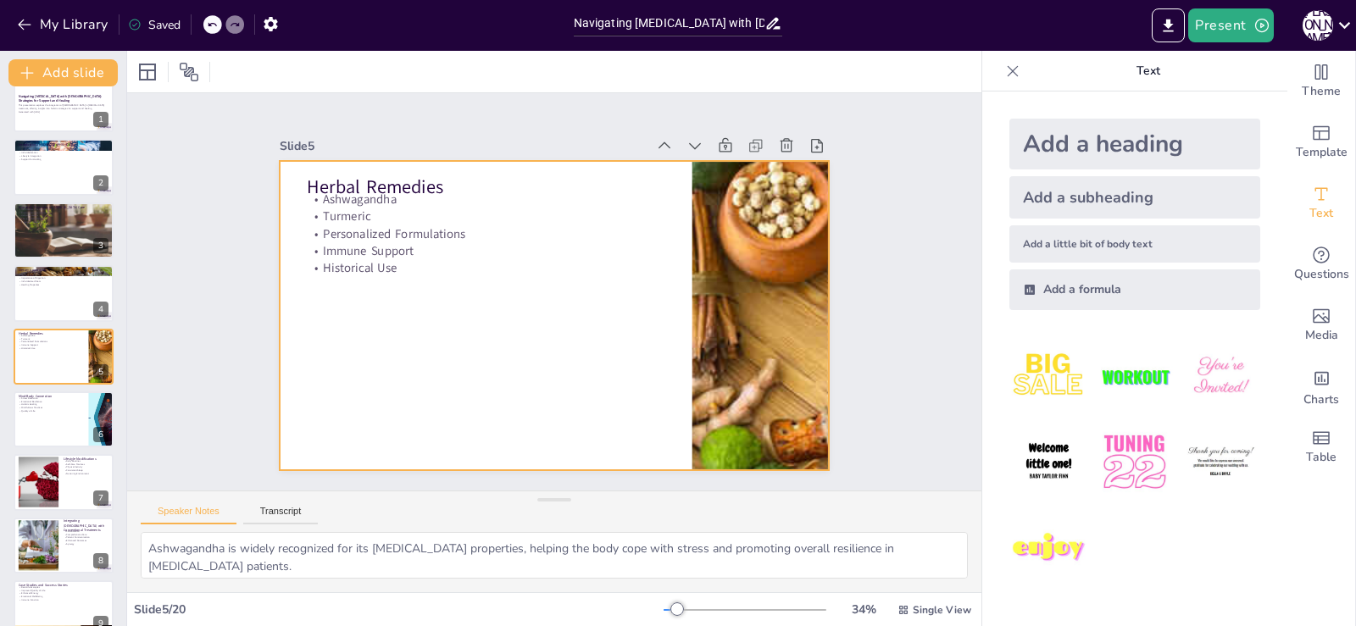
checkbox input "true"
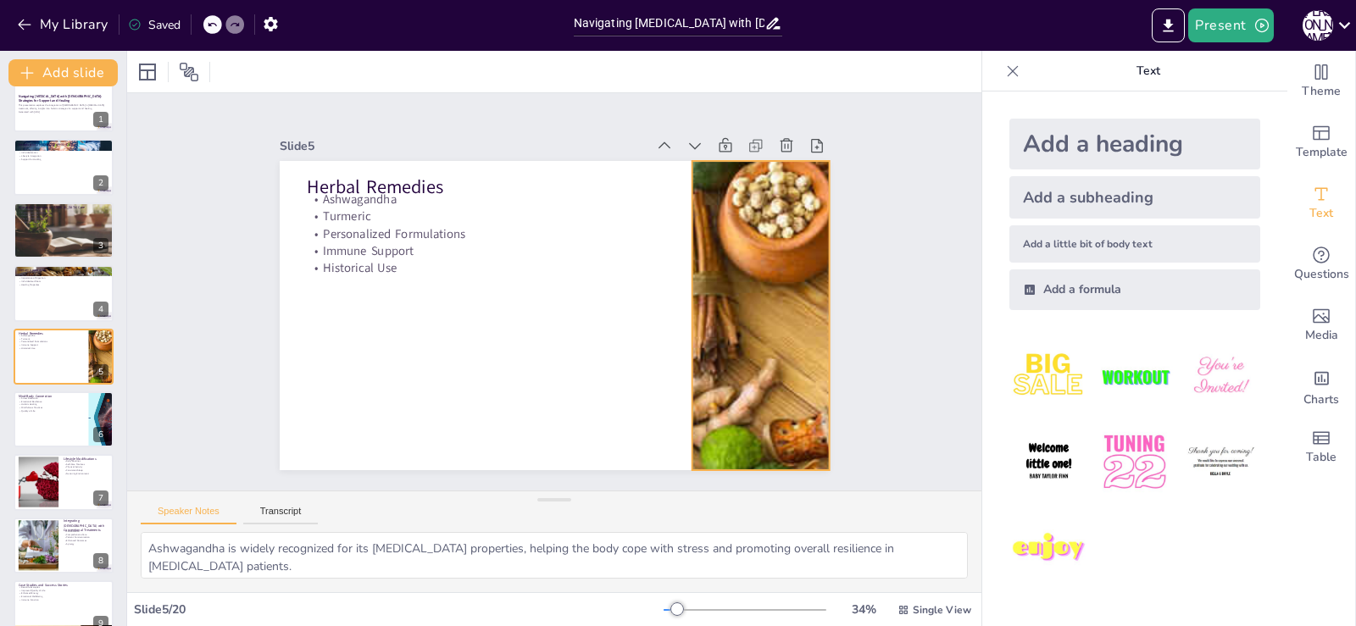
checkbox input "true"
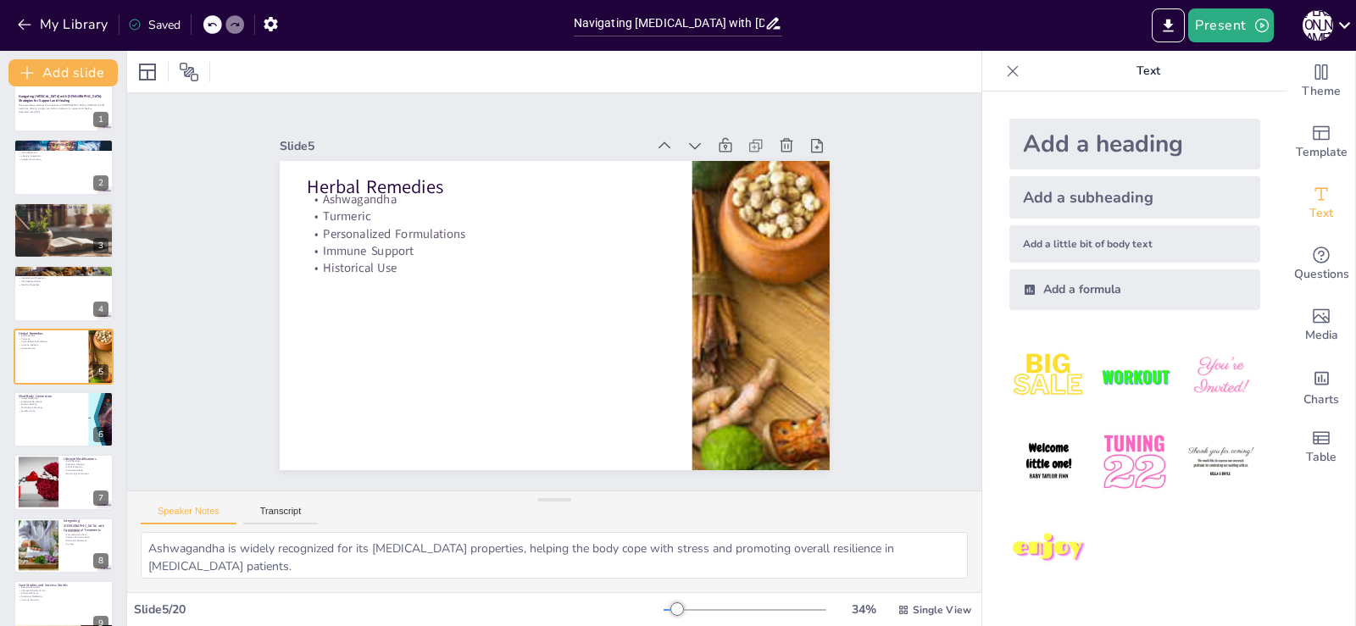
checkbox input "true"
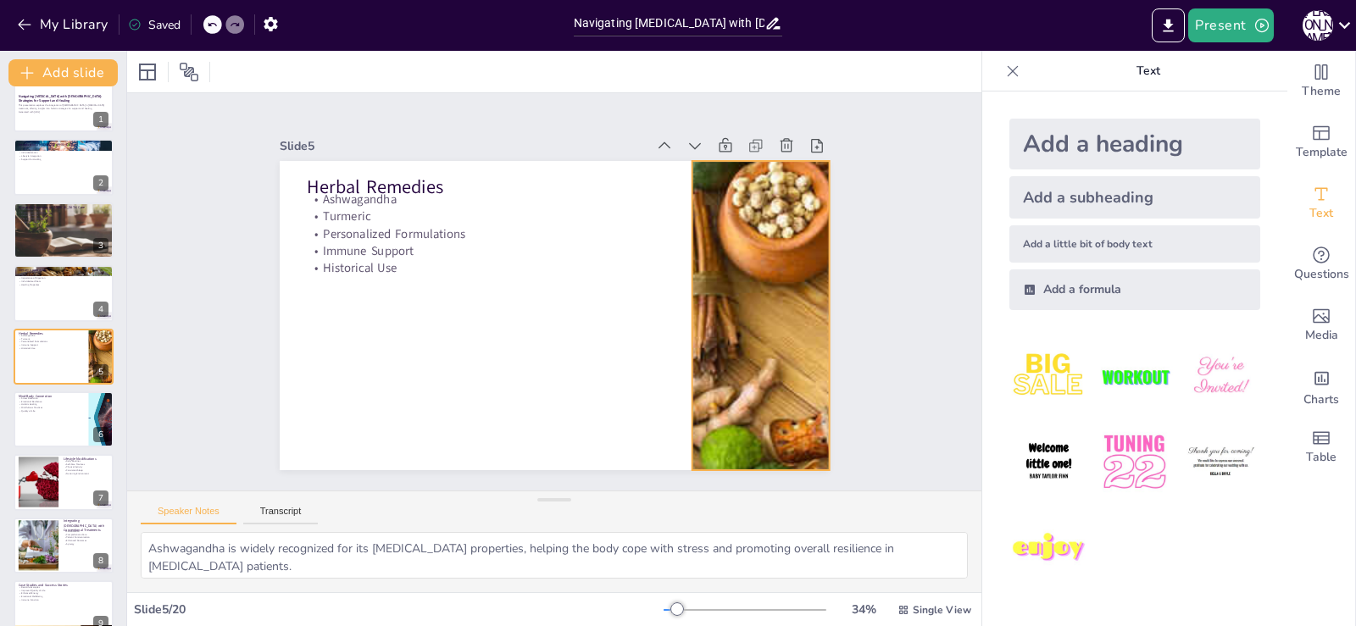
checkbox input "true"
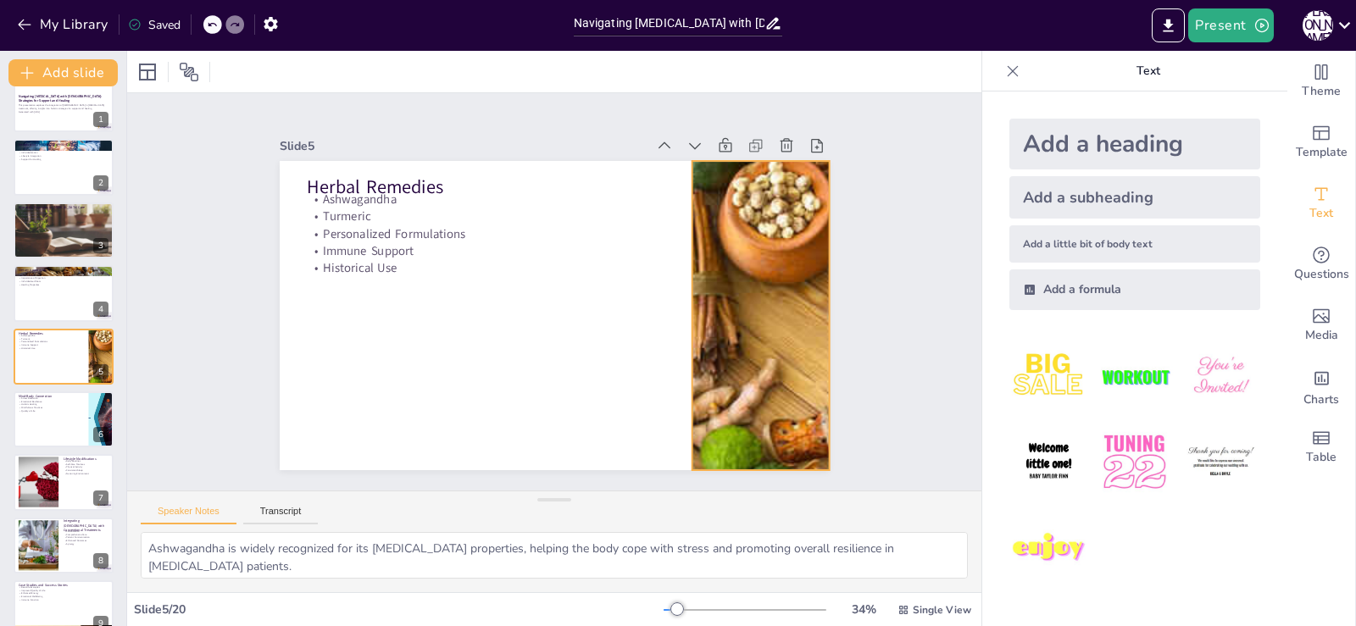
checkbox input "true"
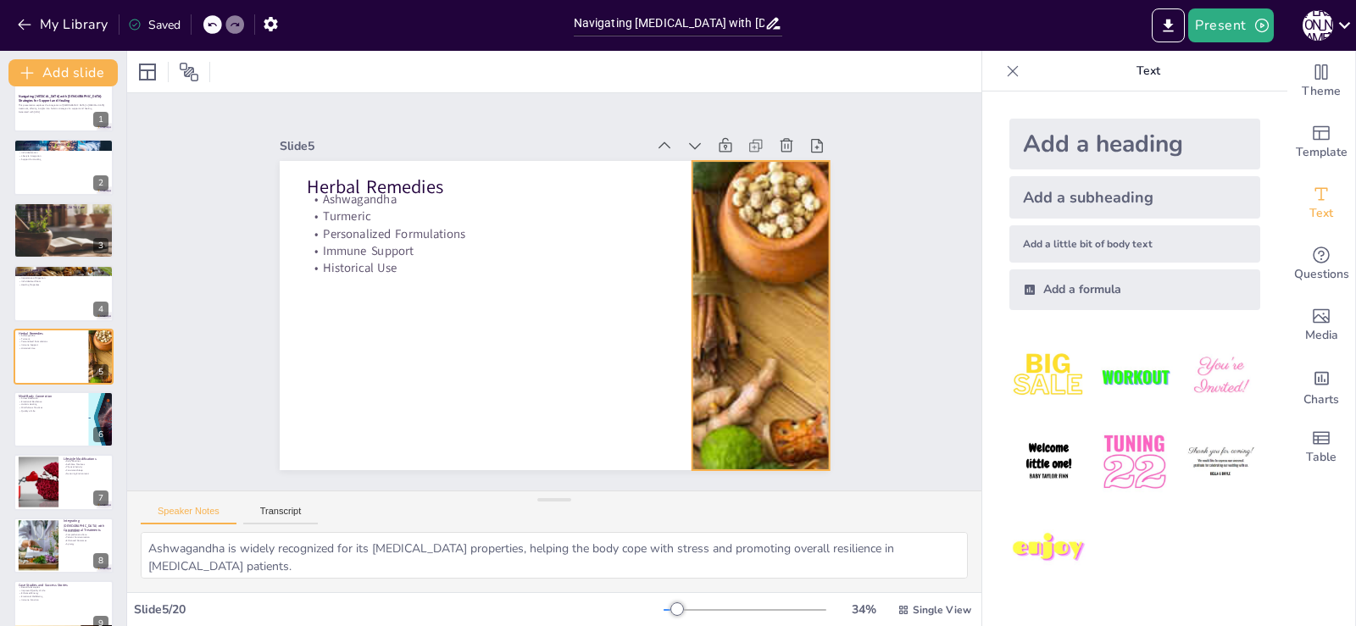
checkbox input "true"
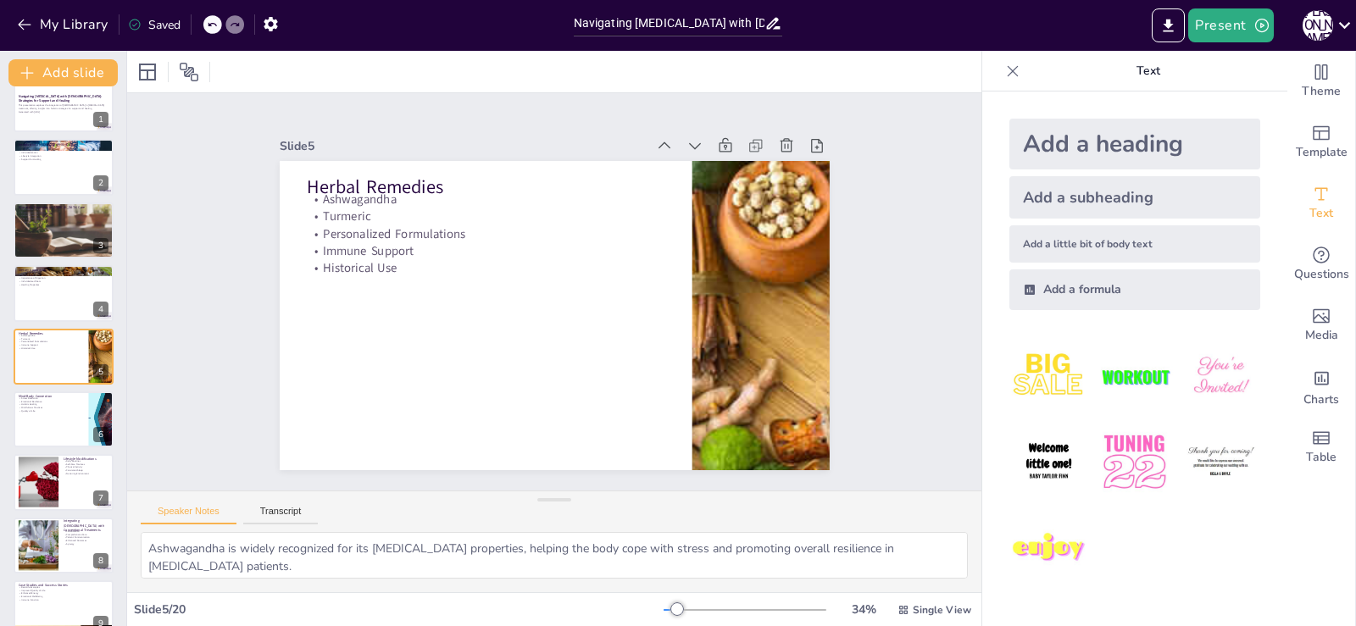
checkbox input "true"
